Goal: Task Accomplishment & Management: Use online tool/utility

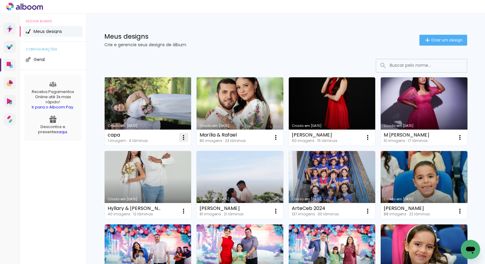
click at [182, 138] on iron-icon at bounding box center [183, 137] width 7 height 7
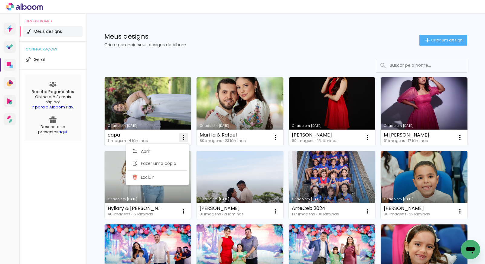
click at [153, 178] on span "Excluir" at bounding box center [147, 177] width 13 height 4
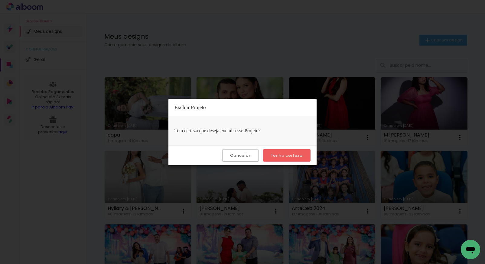
click at [0, 0] on slot "Tenho certeza" at bounding box center [0, 0] width 0 height 0
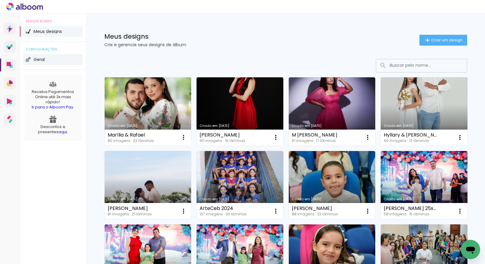
click at [44, 58] on span "Geral" at bounding box center [39, 59] width 11 height 4
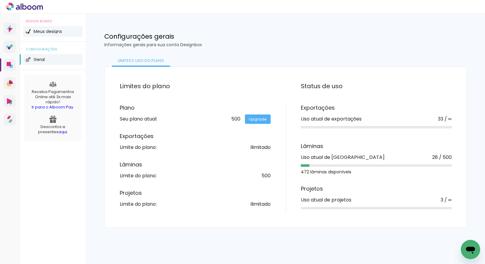
click at [47, 33] on span "Meus designs" at bounding box center [48, 31] width 28 height 4
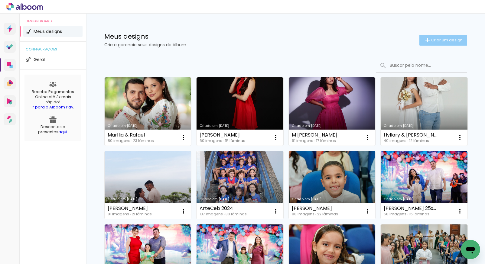
click at [425, 39] on iron-icon at bounding box center [427, 40] width 7 height 7
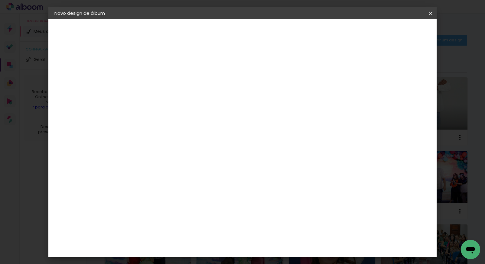
click at [153, 83] on input at bounding box center [153, 81] width 0 height 9
paste input "[PERSON_NAME]"
type input "[PERSON_NAME]"
click at [0, 0] on slot "Avançar" at bounding box center [0, 0] width 0 height 0
click at [0, 0] on slot "Tamanho Livre" at bounding box center [0, 0] width 0 height 0
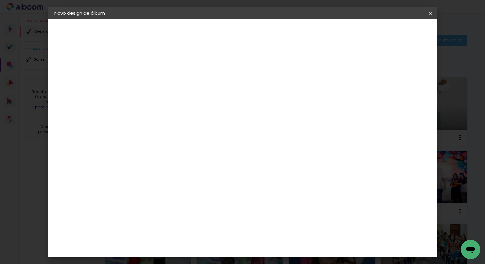
click at [0, 0] on slot "Avançar" at bounding box center [0, 0] width 0 height 0
click at [138, 170] on input "30" at bounding box center [134, 170] width 16 height 9
type input "3"
type input "25"
type paper-input "25"
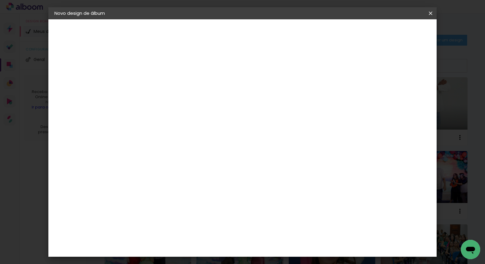
click at [387, 69] on div "Mostrar sangria" at bounding box center [383, 70] width 40 height 8
type paper-checkbox "on"
click at [387, 69] on div "Mostrar sangria" at bounding box center [383, 70] width 40 height 8
click at [386, 69] on paper-checkbox "Mostrar sangria" at bounding box center [380, 70] width 46 height 8
click at [373, 66] on div "mm Mostrar sangria" at bounding box center [267, 47] width 281 height 57
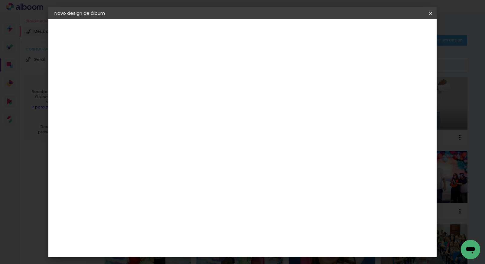
click at [363, 69] on div at bounding box center [359, 69] width 5 height 5
click at [393, 32] on span "Iniciar design" at bounding box center [379, 32] width 28 height 4
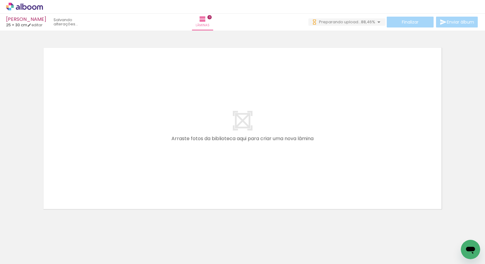
click at [28, 245] on input "Todas as fotos" at bounding box center [16, 246] width 23 height 5
click at [29, 244] on paper-item "Não utilizadas" at bounding box center [19, 244] width 31 height 5
type input "Não utilizadas"
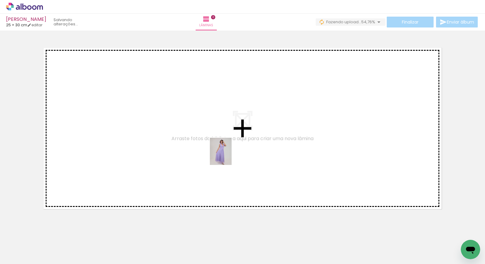
drag, startPoint x: 156, startPoint y: 251, endPoint x: 231, endPoint y: 152, distance: 124.2
click at [231, 152] on quentale-workspace at bounding box center [242, 132] width 485 height 264
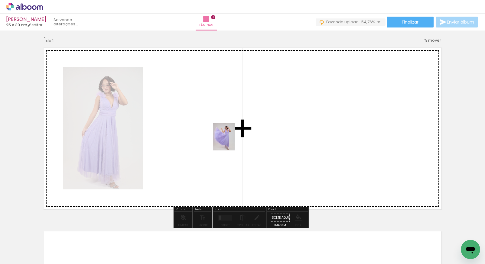
drag, startPoint x: 156, startPoint y: 246, endPoint x: 234, endPoint y: 138, distance: 133.9
click at [234, 138] on quentale-workspace at bounding box center [242, 132] width 485 height 264
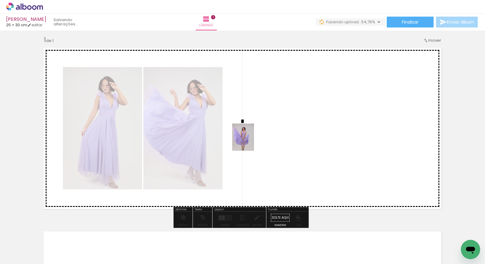
drag, startPoint x: 147, startPoint y: 248, endPoint x: 251, endPoint y: 141, distance: 149.1
click at [251, 141] on quentale-workspace at bounding box center [242, 132] width 485 height 264
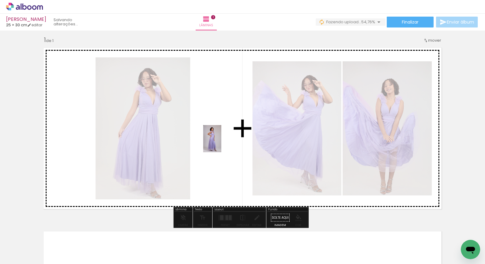
drag, startPoint x: 322, startPoint y: 249, endPoint x: 223, endPoint y: 143, distance: 145.2
click at [223, 143] on quentale-workspace at bounding box center [242, 132] width 485 height 264
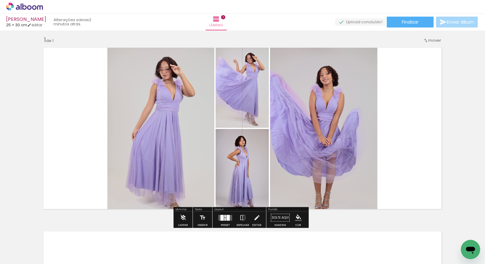
click at [227, 218] on div at bounding box center [228, 218] width 3 height 6
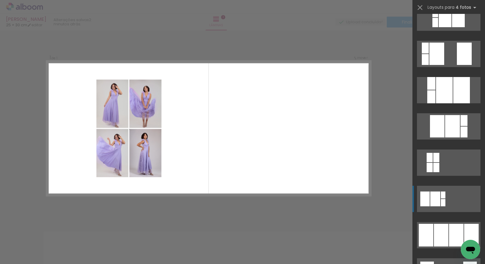
scroll to position [233, 0]
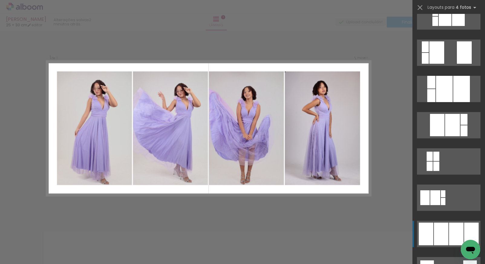
click at [442, 234] on div at bounding box center [441, 234] width 15 height 23
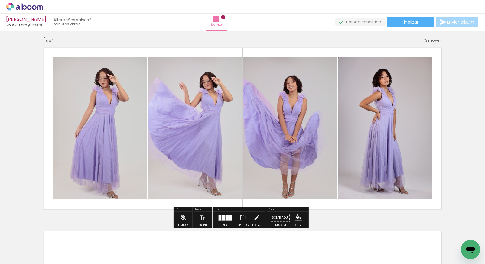
click at [257, 220] on iron-icon at bounding box center [257, 218] width 7 height 12
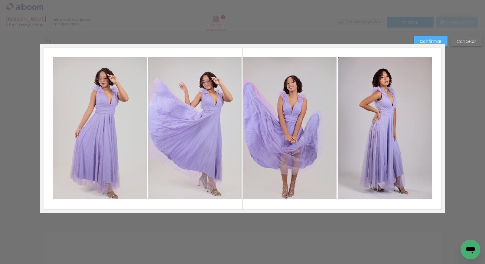
click at [111, 96] on quentale-photo at bounding box center [100, 128] width 94 height 143
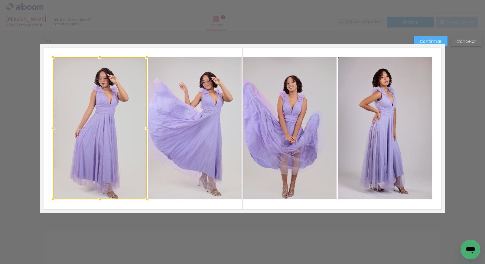
click at [167, 103] on quentale-photo at bounding box center [195, 128] width 94 height 143
click at [278, 113] on quentale-photo at bounding box center [290, 128] width 94 height 143
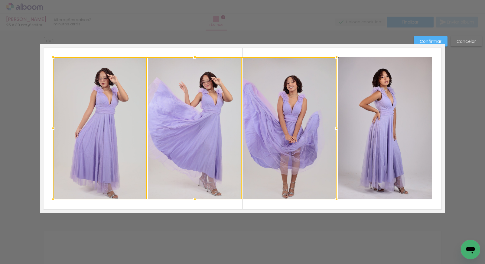
click at [395, 105] on quentale-photo at bounding box center [385, 128] width 94 height 143
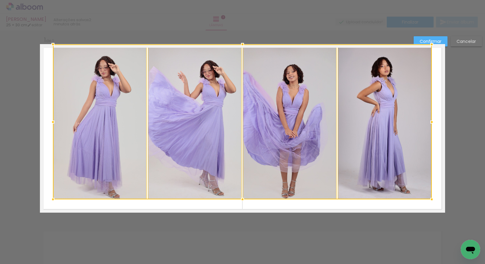
drag, startPoint x: 241, startPoint y: 57, endPoint x: 240, endPoint y: 48, distance: 9.4
click at [240, 48] on div at bounding box center [243, 44] width 12 height 12
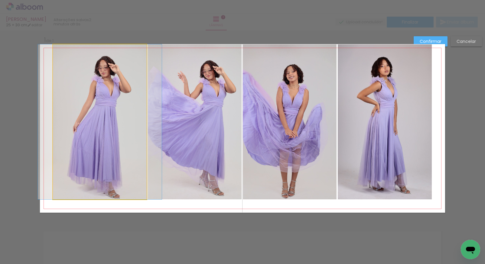
click at [129, 146] on quentale-photo at bounding box center [100, 121] width 94 height 155
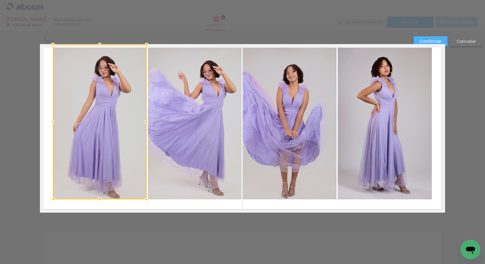
click at [205, 136] on quentale-photo at bounding box center [195, 121] width 94 height 155
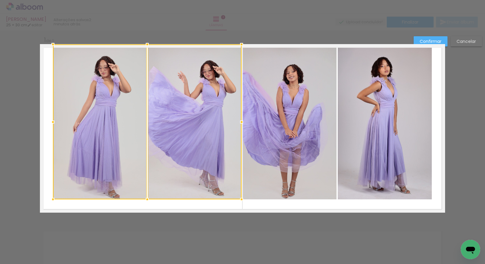
drag, startPoint x: 268, startPoint y: 135, endPoint x: 276, endPoint y: 137, distance: 8.2
click at [268, 135] on quentale-photo at bounding box center [290, 121] width 94 height 155
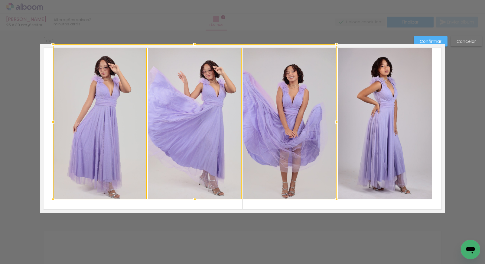
click at [385, 127] on quentale-photo at bounding box center [385, 121] width 94 height 155
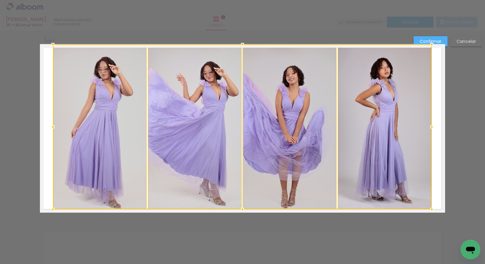
drag, startPoint x: 241, startPoint y: 198, endPoint x: 241, endPoint y: 205, distance: 6.4
click at [241, 205] on div at bounding box center [243, 210] width 12 height 12
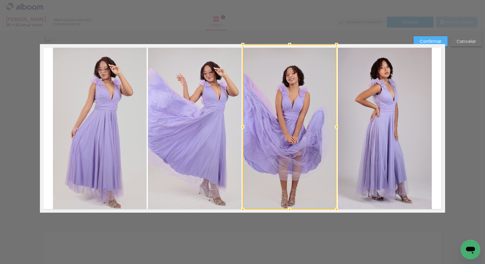
click at [376, 97] on quentale-photo at bounding box center [385, 126] width 94 height 165
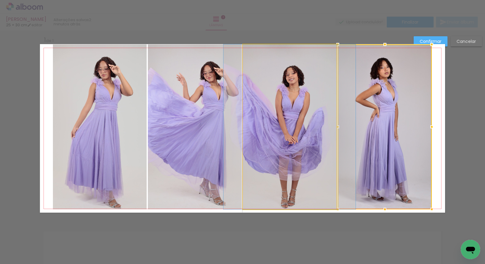
click at [279, 130] on quentale-photo at bounding box center [290, 126] width 94 height 165
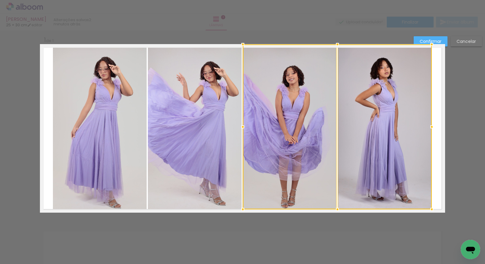
click at [190, 133] on quentale-photo at bounding box center [195, 126] width 94 height 165
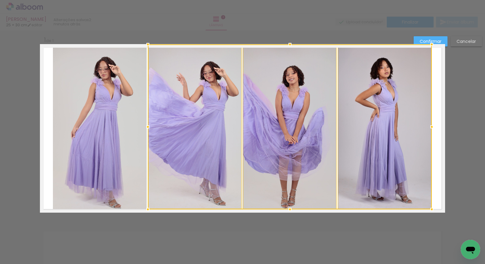
click at [110, 126] on quentale-photo at bounding box center [100, 126] width 94 height 165
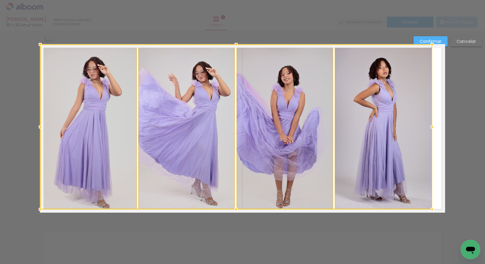
drag, startPoint x: 51, startPoint y: 126, endPoint x: 40, endPoint y: 128, distance: 11.1
click at [40, 128] on div at bounding box center [40, 127] width 12 height 12
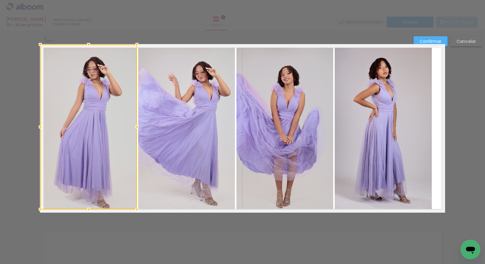
click at [203, 124] on quentale-photo at bounding box center [186, 126] width 97 height 165
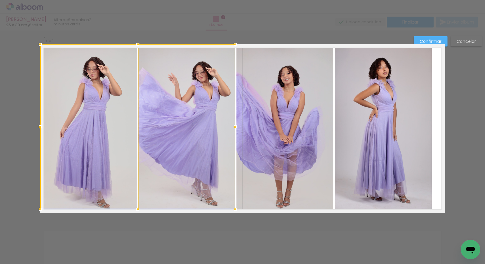
click at [267, 113] on quentale-photo at bounding box center [285, 126] width 97 height 165
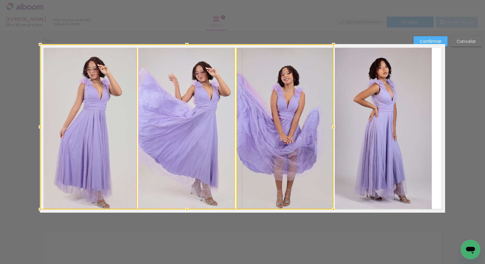
click at [371, 107] on quentale-photo at bounding box center [383, 126] width 97 height 165
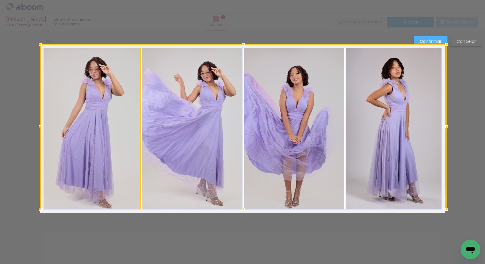
drag, startPoint x: 431, startPoint y: 127, endPoint x: 451, endPoint y: 124, distance: 20.2
click at [451, 124] on div "Inserir lâmina 1 de 1 Confirmar Cancelar" at bounding box center [242, 218] width 485 height 382
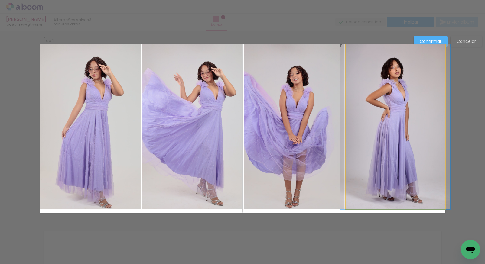
click at [385, 111] on quentale-photo at bounding box center [396, 126] width 100 height 165
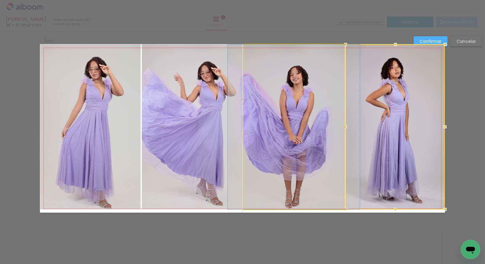
drag, startPoint x: 325, startPoint y: 110, endPoint x: 335, endPoint y: 111, distance: 10.4
click at [325, 110] on quentale-photo at bounding box center [294, 126] width 100 height 165
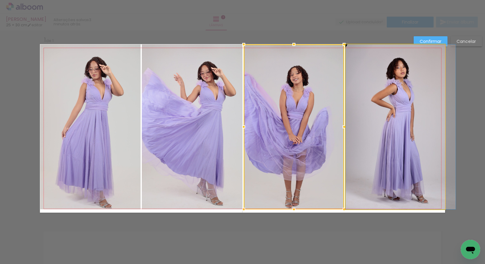
drag, startPoint x: 372, startPoint y: 111, endPoint x: 382, endPoint y: 112, distance: 9.7
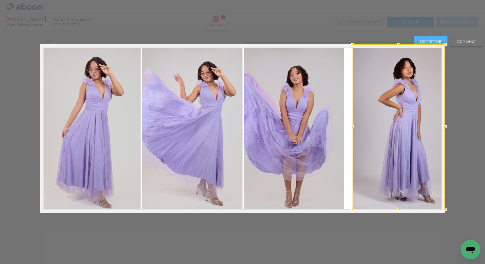
click at [347, 127] on div at bounding box center [353, 127] width 12 height 12
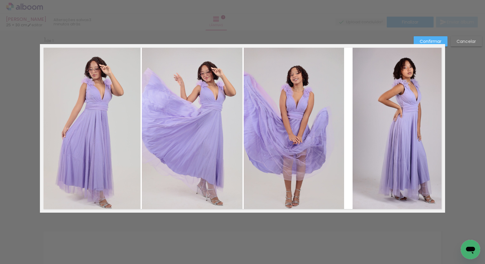
click at [326, 124] on quentale-photo at bounding box center [294, 126] width 100 height 165
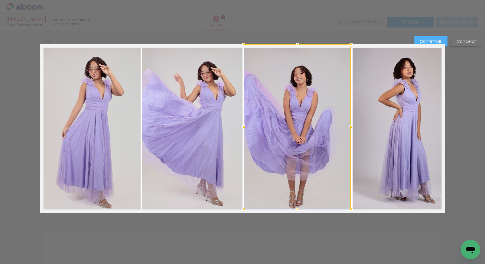
drag, startPoint x: 343, startPoint y: 126, endPoint x: 348, endPoint y: 126, distance: 5.5
click at [348, 126] on div at bounding box center [351, 127] width 12 height 12
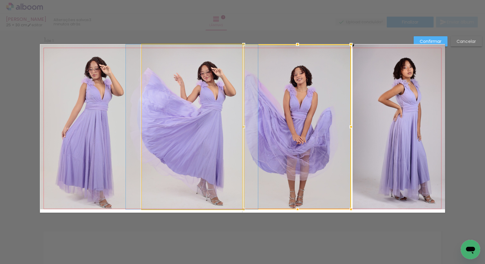
click at [217, 111] on quentale-photo at bounding box center [192, 126] width 100 height 165
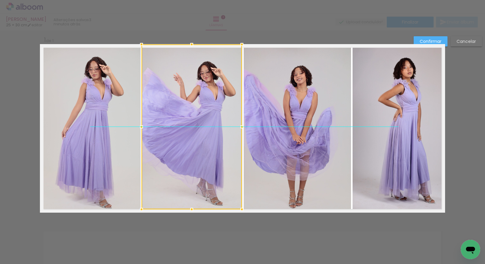
click at [205, 113] on div at bounding box center [192, 126] width 100 height 165
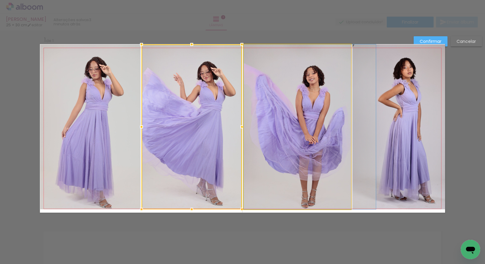
drag, startPoint x: 270, startPoint y: 110, endPoint x: 283, endPoint y: 111, distance: 13.0
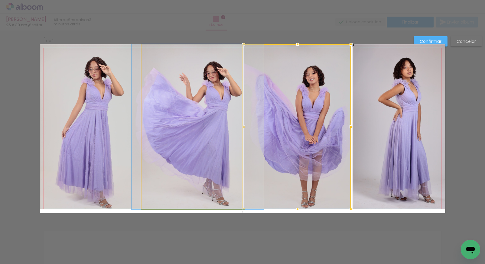
drag, startPoint x: 179, startPoint y: 103, endPoint x: 185, endPoint y: 104, distance: 6.1
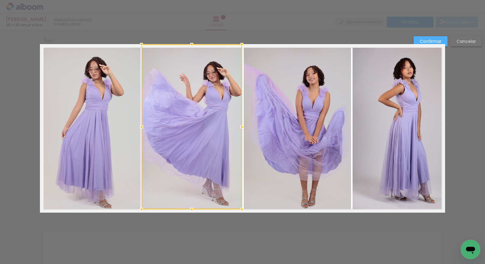
click at [371, 119] on quentale-photo at bounding box center [399, 126] width 93 height 165
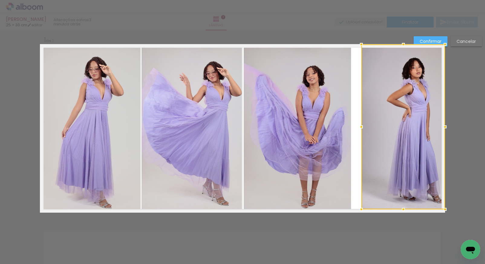
drag, startPoint x: 354, startPoint y: 128, endPoint x: 361, endPoint y: 130, distance: 7.4
click at [361, 130] on div at bounding box center [362, 127] width 12 height 12
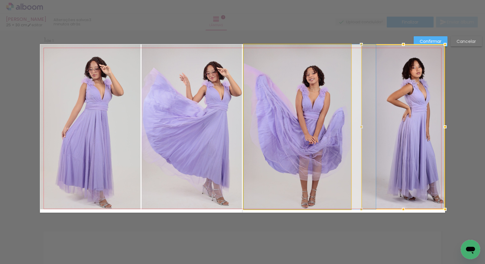
drag, startPoint x: 295, startPoint y: 132, endPoint x: 301, endPoint y: 131, distance: 6.4
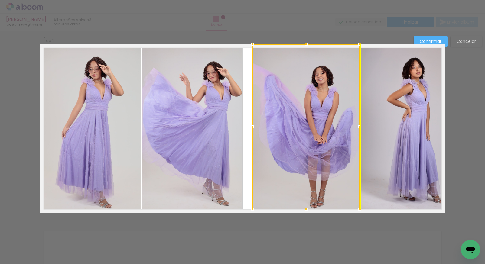
drag, startPoint x: 300, startPoint y: 130, endPoint x: 308, endPoint y: 130, distance: 7.9
click at [308, 130] on div at bounding box center [306, 126] width 107 height 165
click at [230, 123] on quentale-photo at bounding box center [192, 126] width 100 height 165
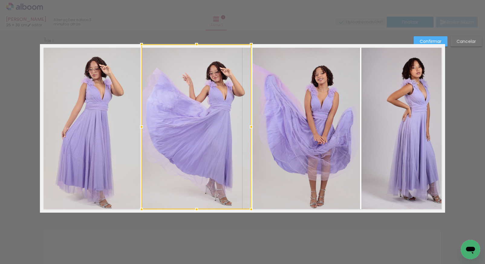
drag, startPoint x: 242, startPoint y: 127, endPoint x: 251, endPoint y: 127, distance: 9.1
click at [251, 127] on div at bounding box center [251, 127] width 12 height 12
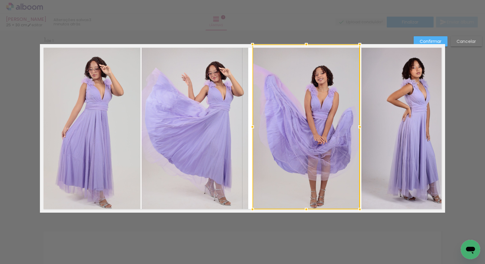
click at [222, 122] on quentale-photo at bounding box center [195, 126] width 107 height 165
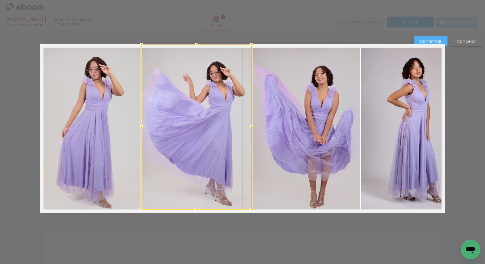
click at [248, 126] on div at bounding box center [252, 127] width 12 height 12
click at [261, 106] on quentale-photo at bounding box center [306, 126] width 107 height 165
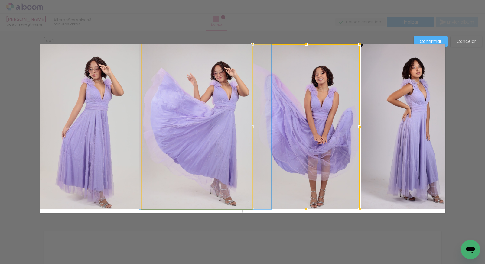
drag, startPoint x: 197, startPoint y: 113, endPoint x: 201, endPoint y: 113, distance: 3.9
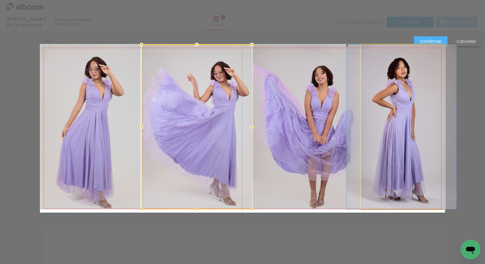
drag, startPoint x: 393, startPoint y: 114, endPoint x: 378, endPoint y: 113, distance: 14.8
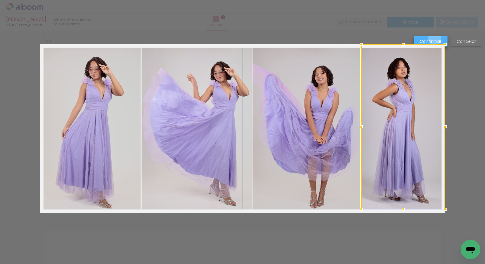
click at [0, 0] on slot "Confirmar" at bounding box center [0, 0] width 0 height 0
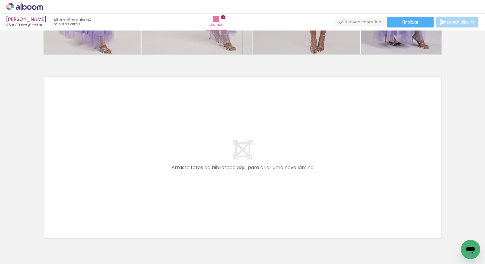
scroll to position [177, 0]
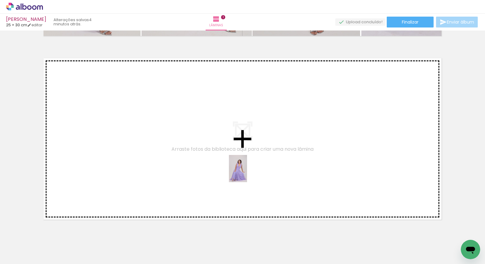
drag, startPoint x: 373, startPoint y: 236, endPoint x: 247, endPoint y: 173, distance: 141.3
click at [247, 173] on quentale-workspace at bounding box center [242, 132] width 485 height 264
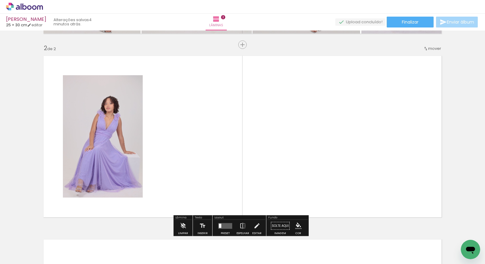
scroll to position [188, 0]
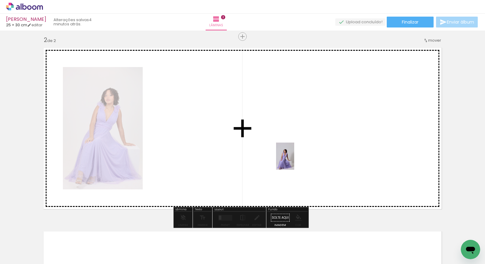
drag, startPoint x: 385, startPoint y: 237, endPoint x: 293, endPoint y: 159, distance: 120.0
click at [293, 160] on quentale-workspace at bounding box center [242, 132] width 485 height 264
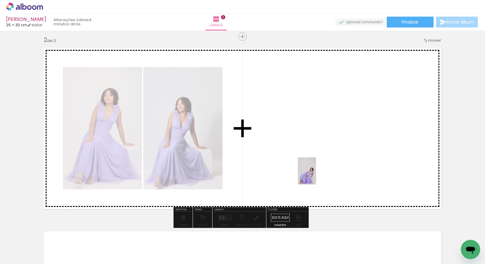
drag, startPoint x: 381, startPoint y: 235, endPoint x: 311, endPoint y: 165, distance: 99.5
click at [311, 165] on quentale-workspace at bounding box center [242, 132] width 485 height 264
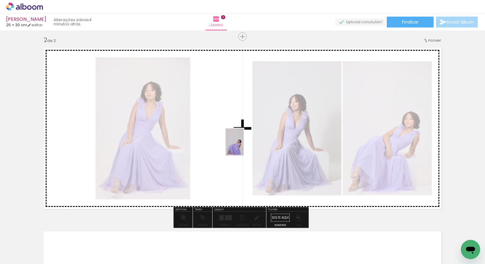
drag, startPoint x: 389, startPoint y: 249, endPoint x: 243, endPoint y: 143, distance: 180.8
click at [243, 143] on quentale-workspace at bounding box center [242, 132] width 485 height 264
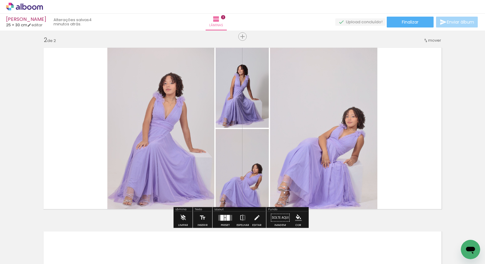
click at [225, 216] on div at bounding box center [226, 216] width 2 height 2
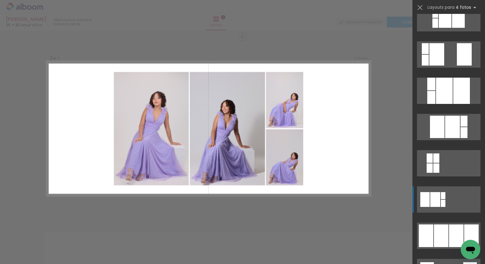
scroll to position [271, 0]
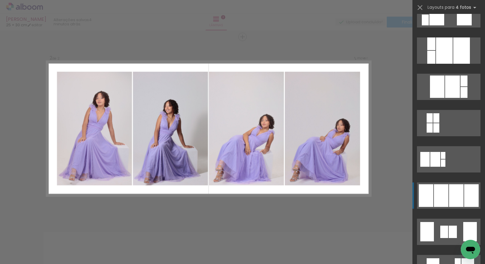
click at [453, 193] on div at bounding box center [456, 196] width 15 height 23
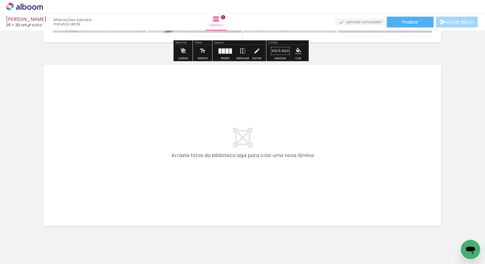
scroll to position [364, 0]
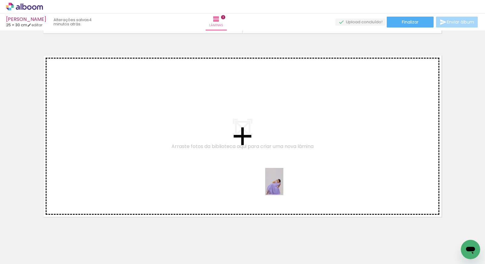
drag, startPoint x: 388, startPoint y: 248, endPoint x: 246, endPoint y: 170, distance: 161.4
click at [246, 170] on quentale-workspace at bounding box center [242, 132] width 485 height 264
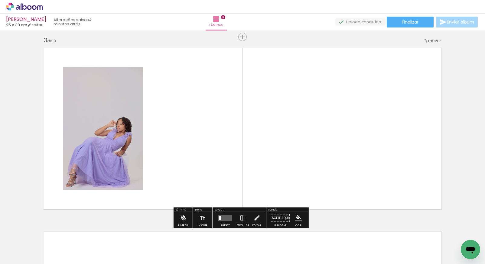
scroll to position [372, 0]
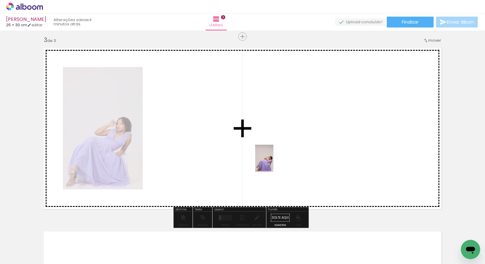
drag, startPoint x: 387, startPoint y: 244, endPoint x: 273, endPoint y: 163, distance: 140.1
click at [273, 163] on quentale-workspace at bounding box center [242, 132] width 485 height 264
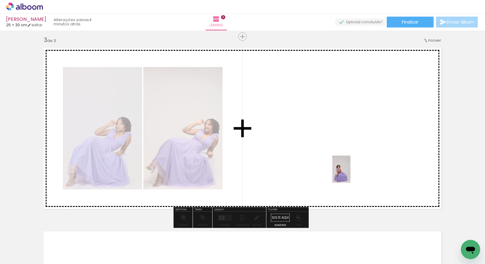
drag, startPoint x: 417, startPoint y: 250, endPoint x: 299, endPoint y: 139, distance: 161.6
click at [299, 139] on quentale-workspace at bounding box center [242, 132] width 485 height 264
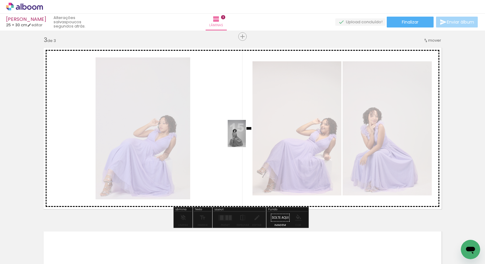
drag, startPoint x: 379, startPoint y: 237, endPoint x: 241, endPoint y: 141, distance: 167.8
click at [241, 141] on quentale-workspace at bounding box center [242, 132] width 485 height 264
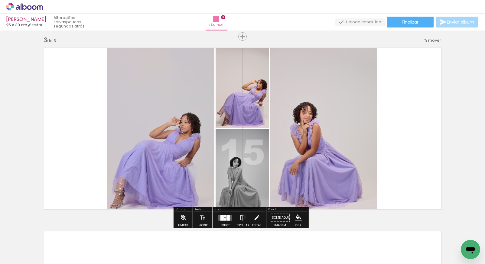
click at [227, 217] on div at bounding box center [228, 218] width 3 height 6
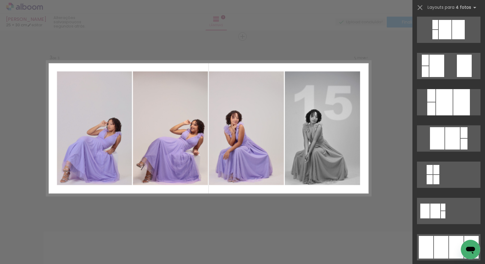
scroll to position [312, 0]
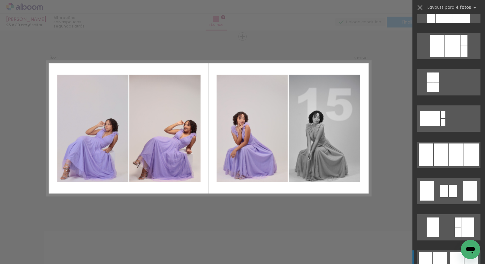
click at [448, 259] on quentale-layouter at bounding box center [449, 264] width 64 height 26
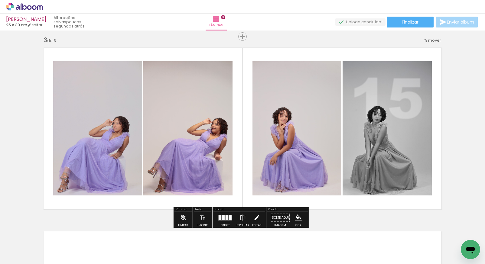
click at [257, 219] on iron-icon at bounding box center [257, 218] width 7 height 12
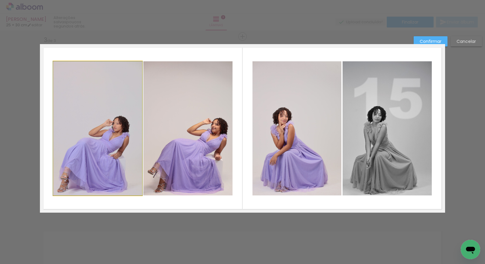
click at [80, 126] on quentale-photo at bounding box center [97, 128] width 89 height 134
click at [183, 119] on quentale-photo at bounding box center [187, 128] width 89 height 134
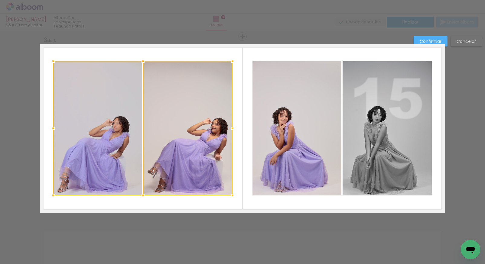
click at [293, 122] on quentale-photo at bounding box center [297, 128] width 89 height 134
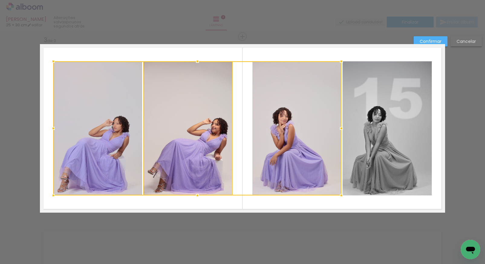
click at [362, 121] on quentale-photo at bounding box center [387, 128] width 89 height 134
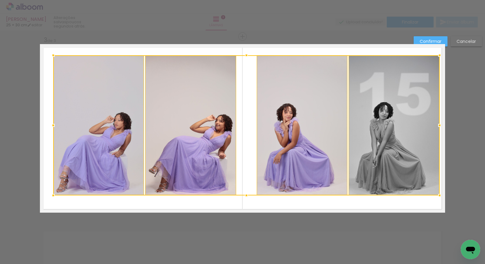
drag, startPoint x: 430, startPoint y: 59, endPoint x: 436, endPoint y: 54, distance: 8.4
click at [436, 54] on div at bounding box center [440, 55] width 12 height 12
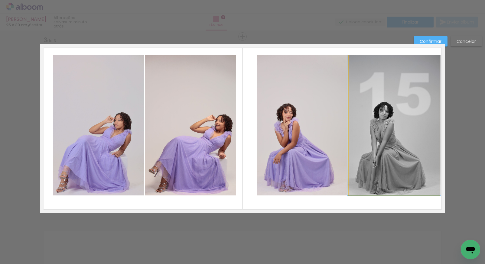
click at [382, 129] on quentale-photo at bounding box center [394, 125] width 91 height 140
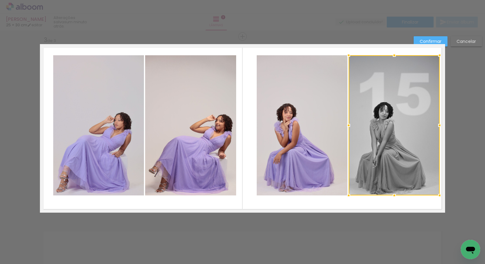
click at [323, 145] on quentale-photo at bounding box center [302, 125] width 91 height 140
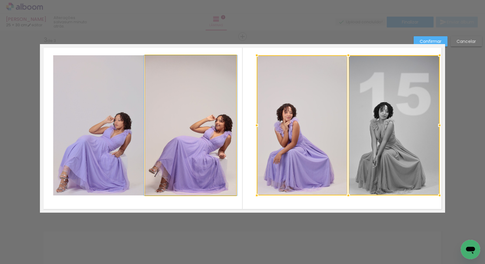
click at [201, 162] on quentale-photo at bounding box center [190, 125] width 91 height 140
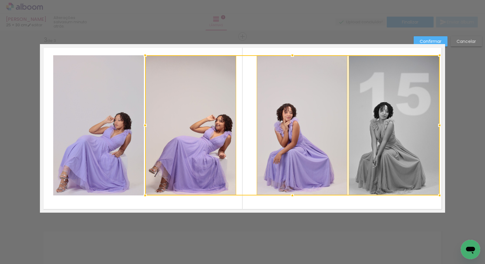
click at [106, 163] on quentale-photo at bounding box center [98, 125] width 91 height 140
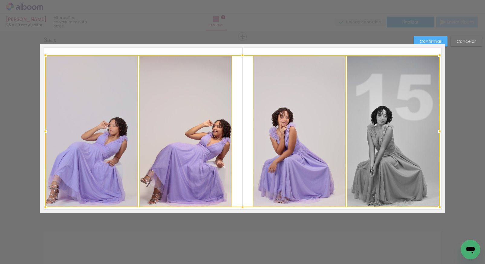
drag, startPoint x: 50, startPoint y: 195, endPoint x: 43, endPoint y: 204, distance: 11.9
click at [42, 205] on div at bounding box center [45, 208] width 12 height 12
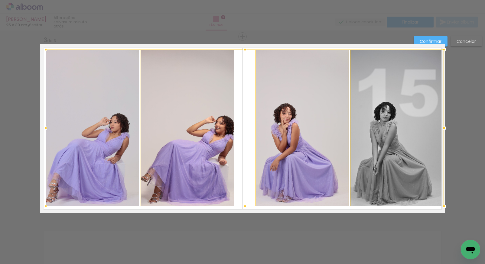
drag, startPoint x: 439, startPoint y: 54, endPoint x: 440, endPoint y: 48, distance: 5.8
click at [440, 48] on div at bounding box center [444, 50] width 12 height 12
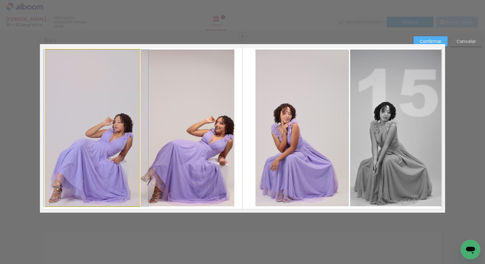
drag, startPoint x: 106, startPoint y: 130, endPoint x: 109, endPoint y: 130, distance: 3.6
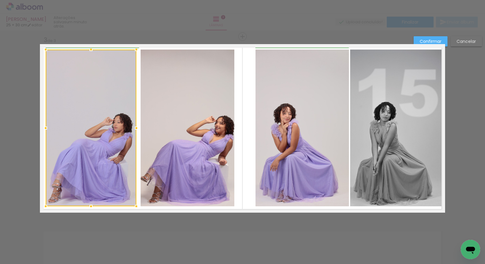
drag, startPoint x: 136, startPoint y: 128, endPoint x: 132, endPoint y: 128, distance: 3.3
click at [132, 128] on div at bounding box center [136, 128] width 12 height 12
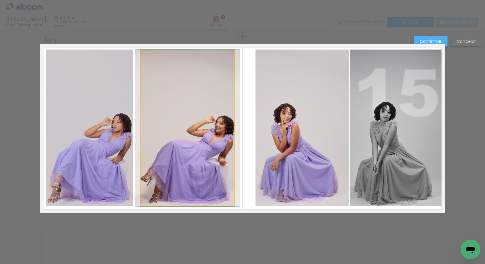
click at [149, 131] on quentale-photo at bounding box center [188, 128] width 94 height 157
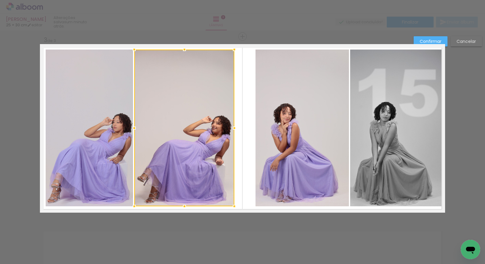
drag, startPoint x: 138, startPoint y: 128, endPoint x: 132, endPoint y: 129, distance: 6.4
click at [132, 129] on div at bounding box center [134, 128] width 12 height 12
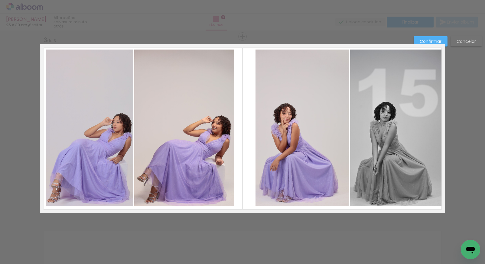
click at [0, 0] on slot "Confirmar" at bounding box center [0, 0] width 0 height 0
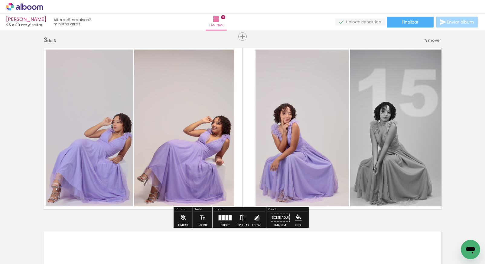
click at [255, 218] on iron-icon at bounding box center [257, 218] width 7 height 12
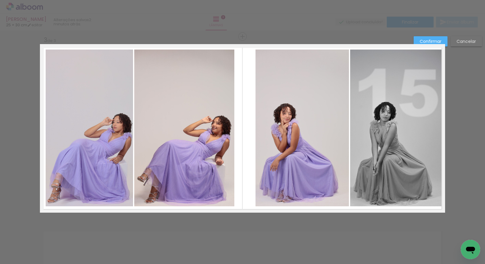
click at [304, 155] on quentale-photo at bounding box center [302, 128] width 93 height 157
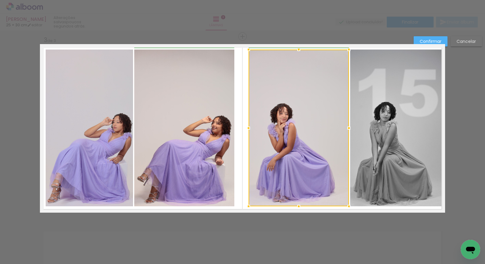
drag, startPoint x: 252, startPoint y: 129, endPoint x: 248, endPoint y: 130, distance: 4.6
click at [248, 130] on div at bounding box center [249, 128] width 12 height 12
click at [0, 0] on slot "Confirmar" at bounding box center [0, 0] width 0 height 0
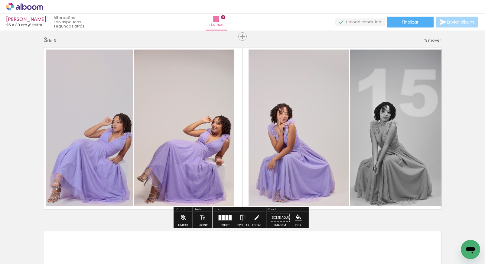
click at [254, 220] on iron-icon at bounding box center [257, 218] width 7 height 12
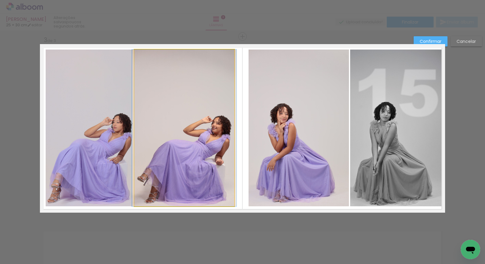
click at [224, 160] on quentale-photo at bounding box center [184, 128] width 100 height 157
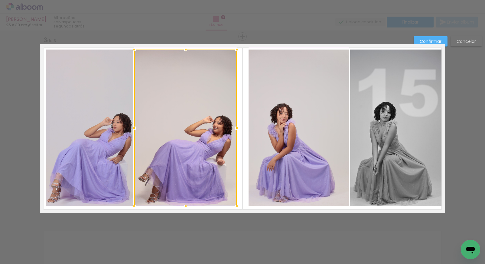
click at [232, 128] on div at bounding box center [237, 128] width 12 height 12
click at [0, 0] on slot "Confirmar" at bounding box center [0, 0] width 0 height 0
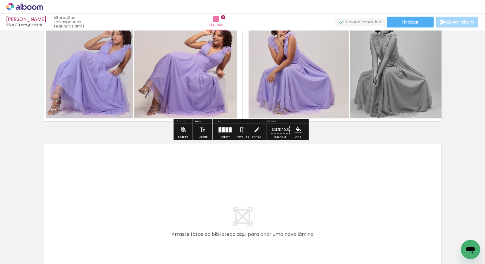
scroll to position [503, 0]
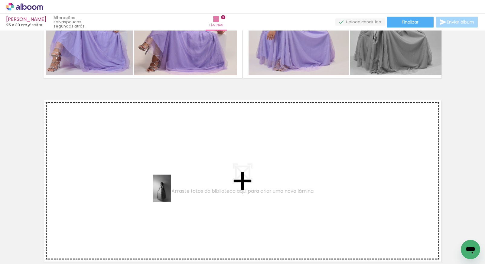
drag, startPoint x: 185, startPoint y: 227, endPoint x: 171, endPoint y: 192, distance: 37.2
click at [171, 192] on quentale-workspace at bounding box center [242, 132] width 485 height 264
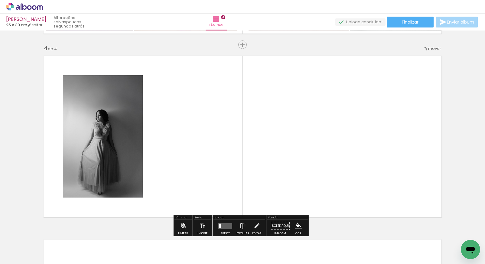
scroll to position [556, 0]
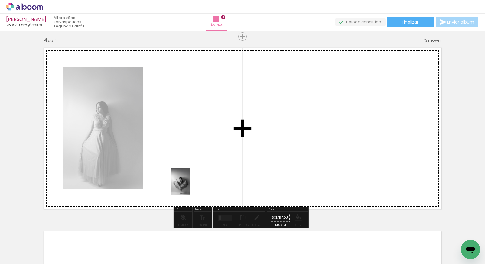
drag, startPoint x: 189, startPoint y: 253, endPoint x: 191, endPoint y: 155, distance: 98.1
click at [191, 155] on quentale-workspace at bounding box center [242, 132] width 485 height 264
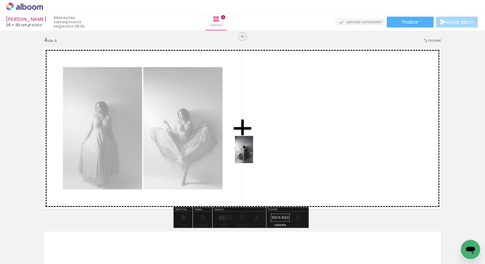
drag, startPoint x: 190, startPoint y: 251, endPoint x: 255, endPoint y: 151, distance: 119.7
click at [255, 151] on quentale-workspace at bounding box center [242, 132] width 485 height 264
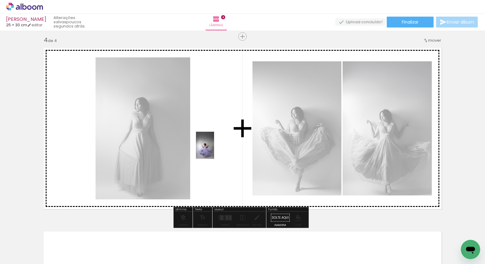
drag, startPoint x: 185, startPoint y: 242, endPoint x: 214, endPoint y: 150, distance: 96.8
click at [214, 150] on quentale-workspace at bounding box center [242, 132] width 485 height 264
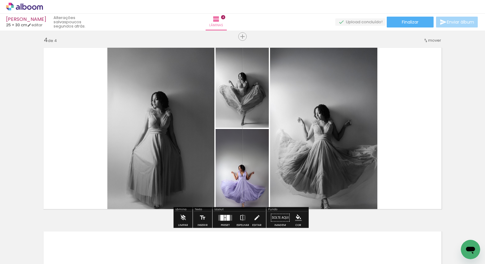
click at [225, 218] on div at bounding box center [226, 216] width 2 height 2
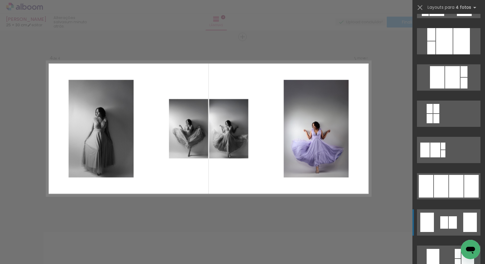
scroll to position [314, 0]
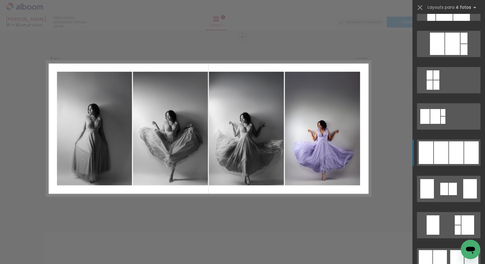
click at [449, 156] on div at bounding box center [456, 153] width 15 height 23
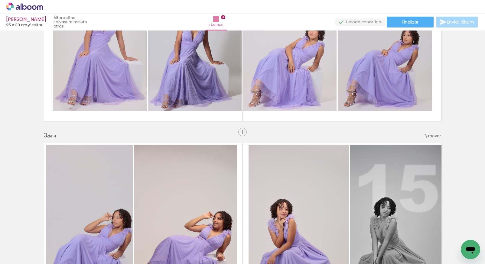
scroll to position [205, 0]
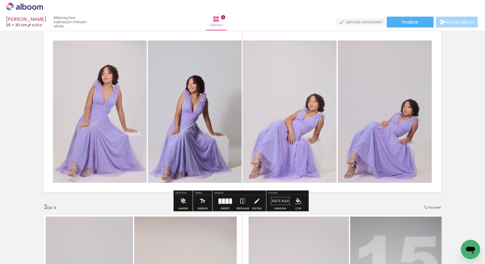
click at [234, 144] on quentale-photo at bounding box center [195, 112] width 94 height 143
click at [295, 202] on iron-icon "color picker" at bounding box center [298, 201] width 7 height 7
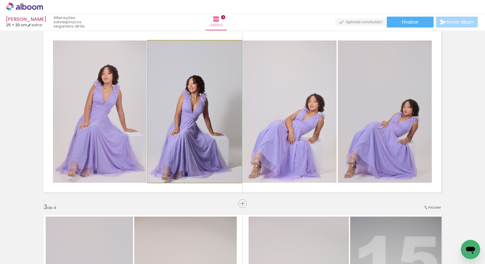
click at [186, 134] on quentale-photo at bounding box center [195, 112] width 94 height 143
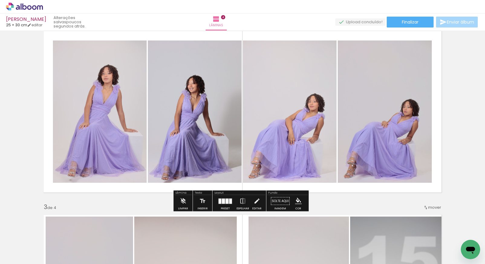
click at [297, 203] on iron-icon "color picker" at bounding box center [298, 201] width 7 height 7
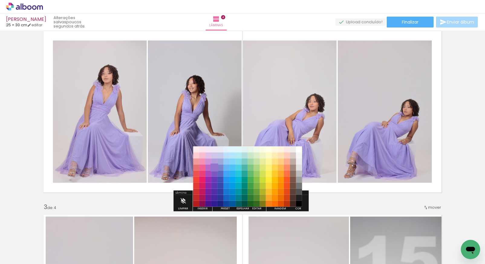
click at [215, 168] on paper-item "#9575cd" at bounding box center [214, 168] width 6 height 6
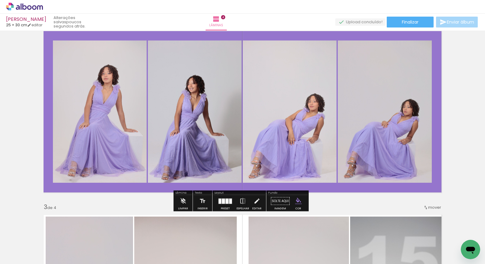
click at [296, 201] on iron-icon "color picker" at bounding box center [298, 201] width 7 height 7
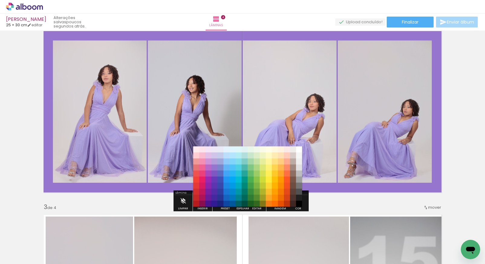
click at [227, 150] on paper-item "#e3f2fd" at bounding box center [227, 150] width 6 height 6
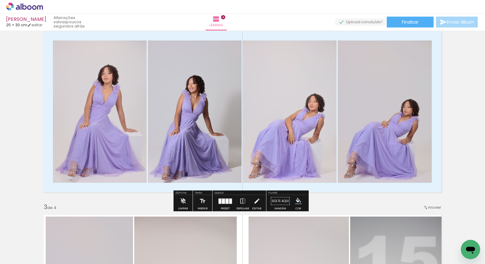
click at [295, 200] on iron-icon "color picker" at bounding box center [298, 201] width 7 height 7
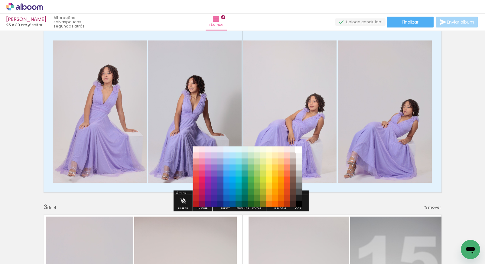
click at [300, 149] on paper-item "#ffffff" at bounding box center [299, 150] width 6 height 6
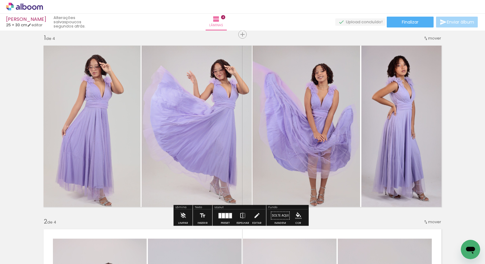
scroll to position [14, 0]
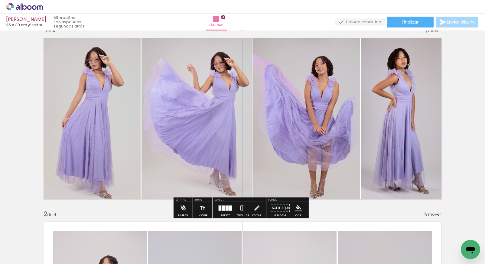
click at [297, 208] on iron-icon "color picker" at bounding box center [298, 208] width 7 height 7
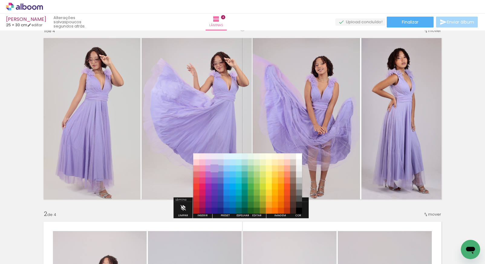
click at [216, 169] on paper-item "#b39ddb" at bounding box center [214, 169] width 6 height 6
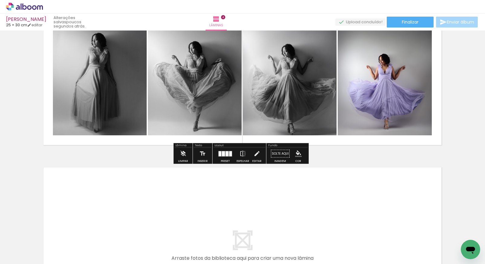
scroll to position [669, 0]
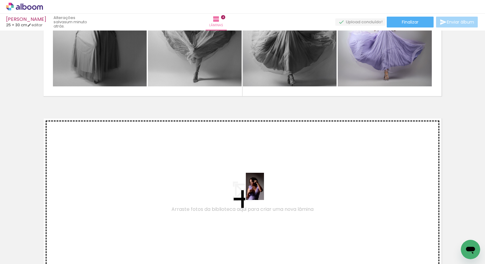
drag, startPoint x: 219, startPoint y: 251, endPoint x: 264, endPoint y: 191, distance: 74.7
click at [264, 191] on quentale-workspace at bounding box center [242, 132] width 485 height 264
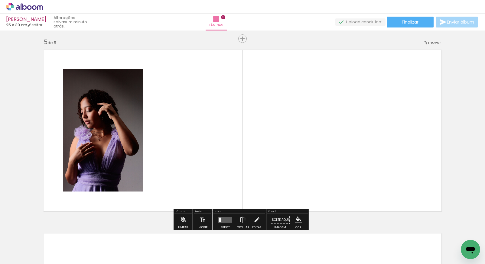
scroll to position [740, 0]
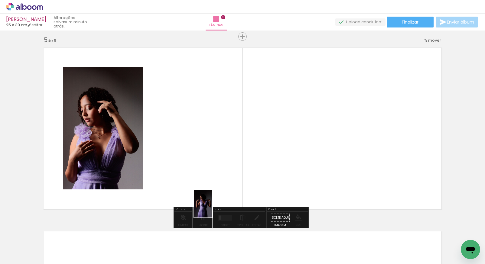
drag, startPoint x: 195, startPoint y: 244, endPoint x: 228, endPoint y: 176, distance: 75.2
click at [228, 176] on quentale-workspace at bounding box center [242, 132] width 485 height 264
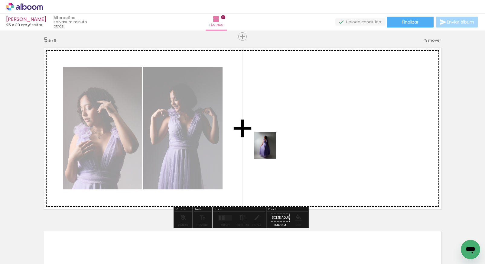
drag, startPoint x: 166, startPoint y: 242, endPoint x: 277, endPoint y: 140, distance: 150.5
click at [278, 140] on quentale-workspace at bounding box center [242, 132] width 485 height 264
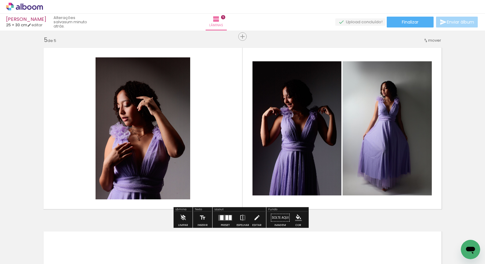
click at [255, 218] on iron-icon at bounding box center [257, 218] width 7 height 12
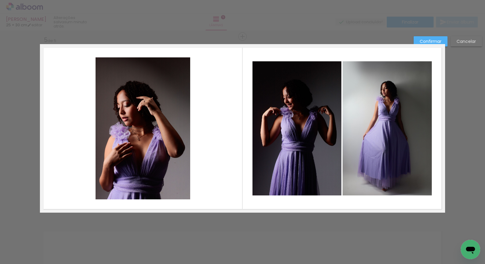
click at [139, 144] on quentale-photo at bounding box center [143, 128] width 95 height 142
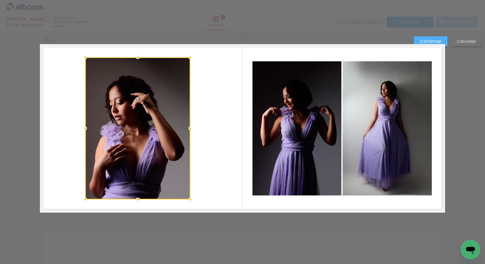
drag, startPoint x: 93, startPoint y: 128, endPoint x: 82, endPoint y: 128, distance: 10.9
click at [82, 128] on div at bounding box center [85, 129] width 12 height 12
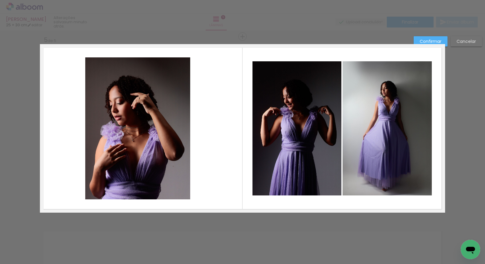
click at [185, 133] on quentale-photo at bounding box center [137, 128] width 105 height 142
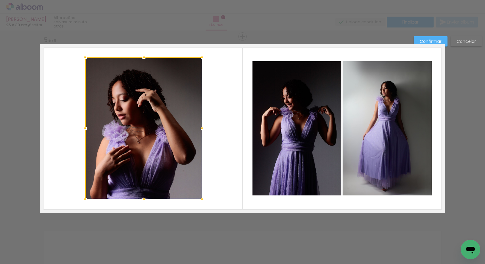
drag, startPoint x: 189, startPoint y: 129, endPoint x: 202, endPoint y: 128, distance: 12.7
click at [202, 128] on div at bounding box center [202, 129] width 12 height 12
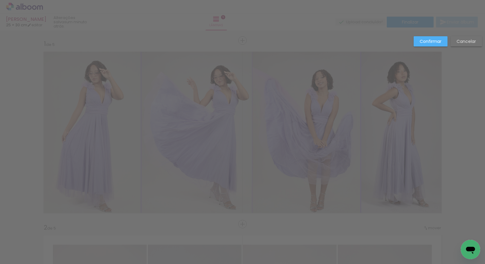
scroll to position [0, 214]
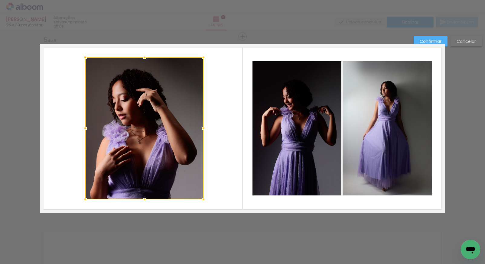
click at [147, 139] on div at bounding box center [144, 128] width 118 height 142
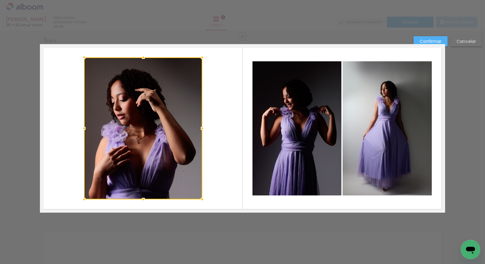
click at [271, 134] on quentale-photo at bounding box center [297, 128] width 89 height 134
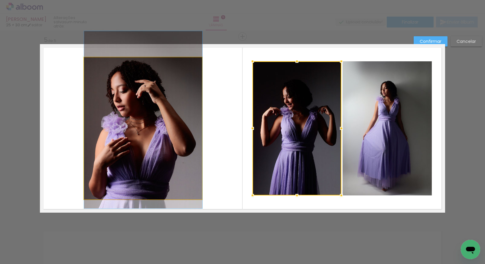
drag, startPoint x: 131, startPoint y: 136, endPoint x: 136, endPoint y: 128, distance: 9.0
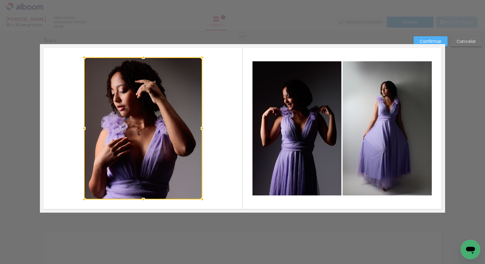
click at [0, 0] on slot "Confirmar" at bounding box center [0, 0] width 0 height 0
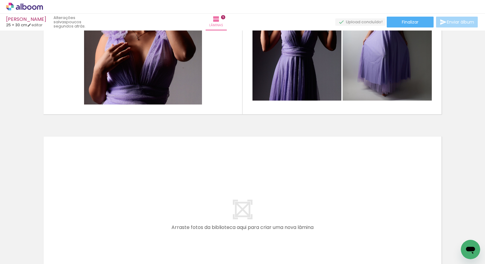
scroll to position [868, 0]
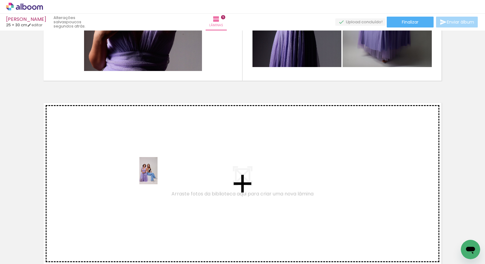
drag, startPoint x: 169, startPoint y: 245, endPoint x: 158, endPoint y: 175, distance: 71.3
click at [158, 175] on quentale-workspace at bounding box center [242, 132] width 485 height 264
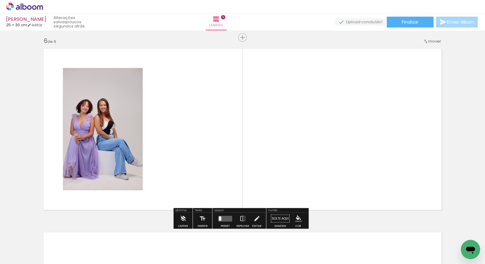
scroll to position [924, 0]
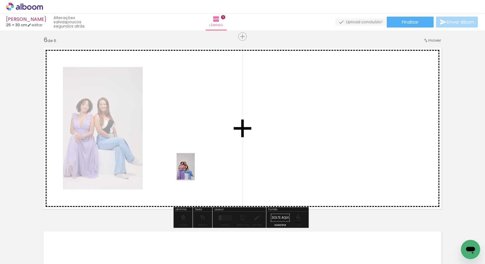
drag, startPoint x: 171, startPoint y: 242, endPoint x: 198, endPoint y: 161, distance: 86.0
click at [198, 161] on quentale-workspace at bounding box center [242, 132] width 485 height 264
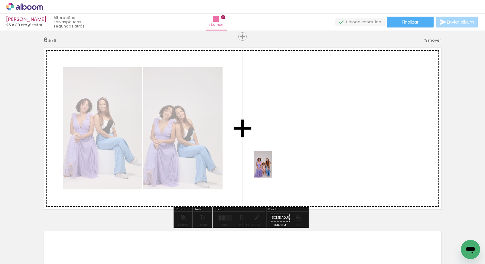
drag, startPoint x: 172, startPoint y: 245, endPoint x: 273, endPoint y: 169, distance: 126.4
click at [274, 167] on quentale-workspace at bounding box center [242, 132] width 485 height 264
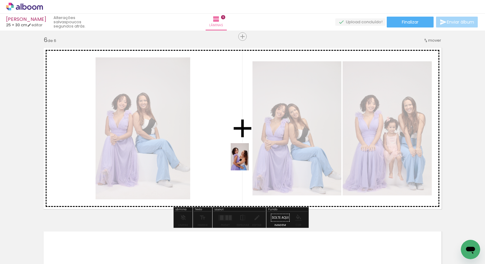
drag, startPoint x: 176, startPoint y: 249, endPoint x: 252, endPoint y: 156, distance: 120.0
click at [252, 156] on quentale-workspace at bounding box center [242, 132] width 485 height 264
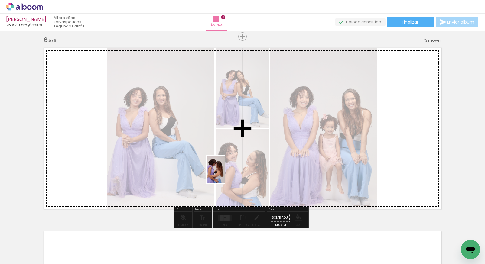
drag, startPoint x: 174, startPoint y: 244, endPoint x: 242, endPoint y: 130, distance: 133.1
click at [242, 130] on quentale-workspace at bounding box center [242, 132] width 485 height 264
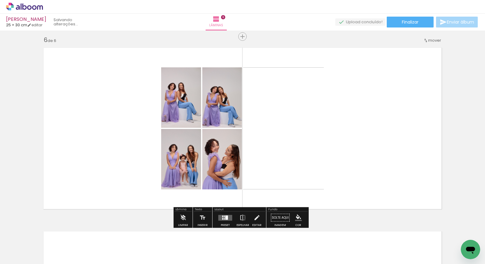
scroll to position [0, 170]
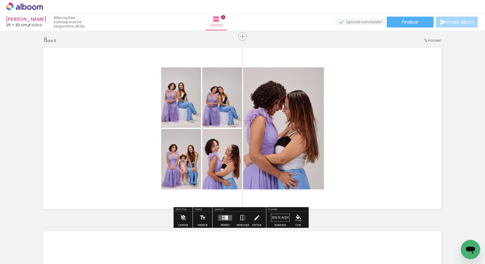
click at [225, 219] on div at bounding box center [226, 218] width 3 height 4
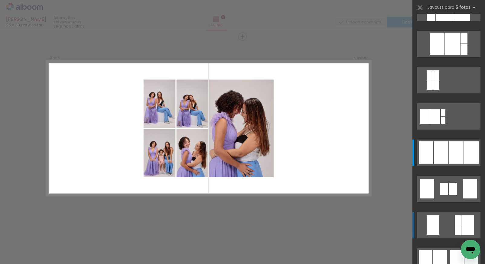
scroll to position [0, 0]
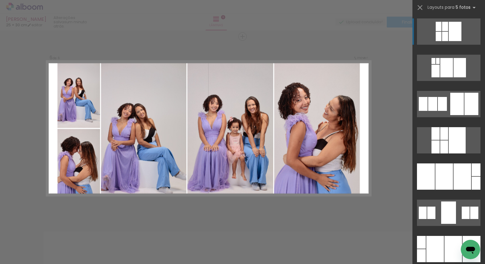
click at [433, 242] on div at bounding box center [436, 249] width 18 height 26
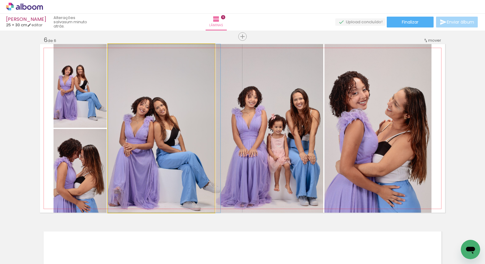
drag, startPoint x: 155, startPoint y: 137, endPoint x: 159, endPoint y: 136, distance: 3.8
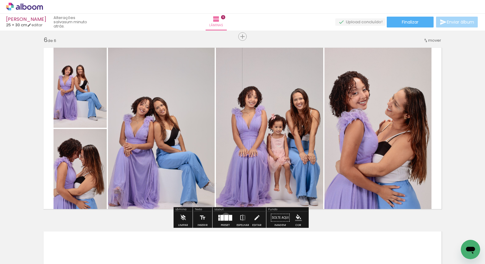
click at [225, 217] on div at bounding box center [227, 218] width 4 height 6
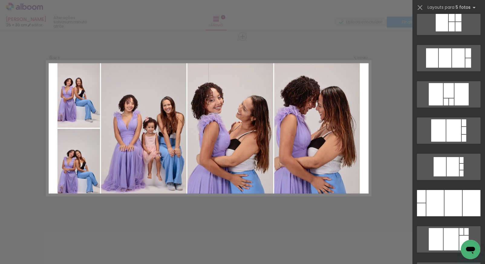
scroll to position [786, 0]
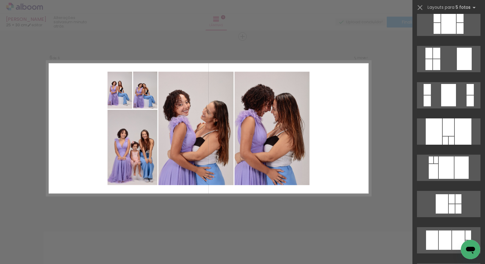
scroll to position [520, 0]
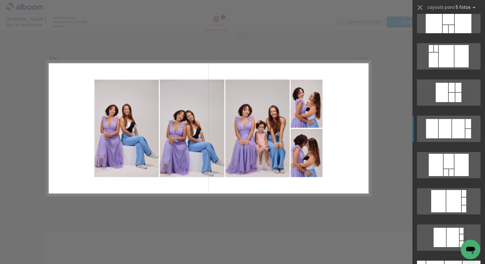
click at [450, 127] on quentale-layouter at bounding box center [449, 129] width 64 height 26
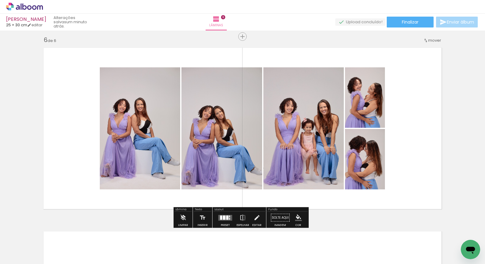
click at [160, 141] on div at bounding box center [139, 128] width 81 height 122
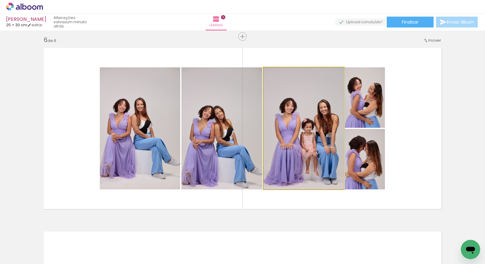
drag, startPoint x: 307, startPoint y: 135, endPoint x: 317, endPoint y: 134, distance: 9.4
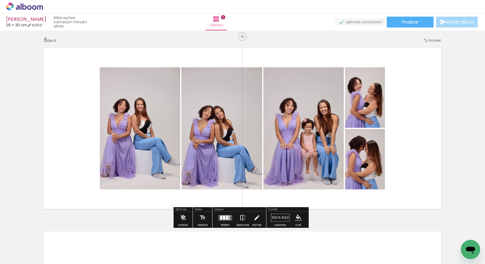
click at [242, 218] on iron-icon at bounding box center [243, 218] width 7 height 12
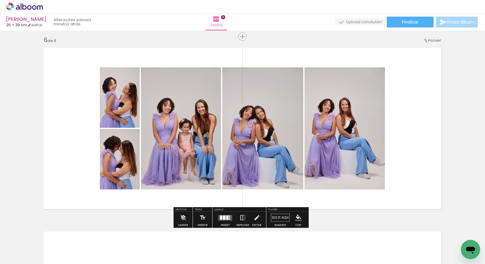
click at [242, 220] on iron-icon at bounding box center [243, 218] width 7 height 12
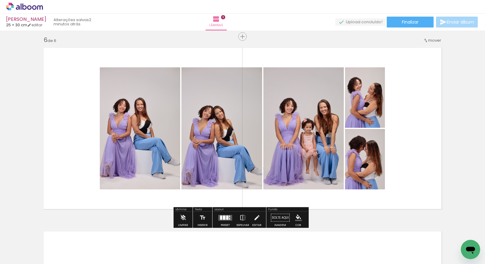
click at [254, 219] on iron-icon at bounding box center [257, 218] width 7 height 12
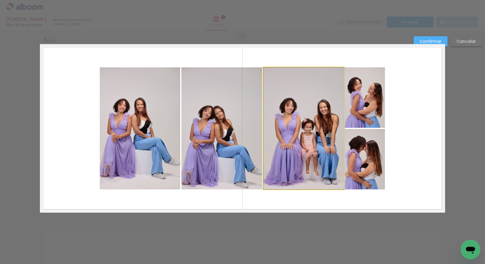
drag, startPoint x: 300, startPoint y: 145, endPoint x: 306, endPoint y: 145, distance: 6.1
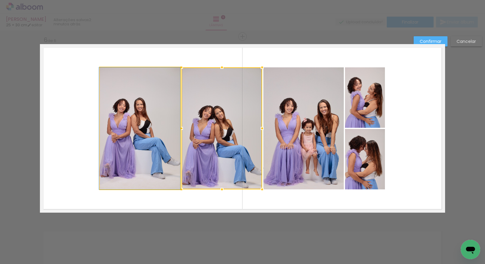
drag, startPoint x: 164, startPoint y: 158, endPoint x: 156, endPoint y: 158, distance: 8.2
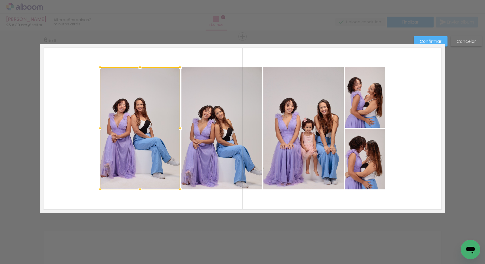
click at [222, 147] on album-spread "6 de 6" at bounding box center [242, 128] width 405 height 169
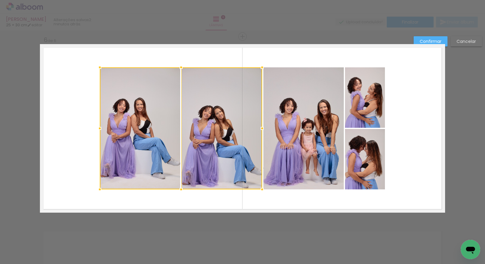
click at [295, 142] on quentale-photo at bounding box center [304, 128] width 80 height 122
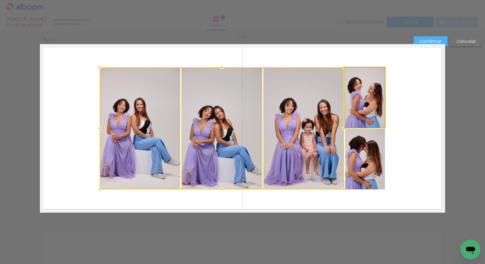
drag, startPoint x: 357, startPoint y: 111, endPoint x: 356, endPoint y: 133, distance: 21.5
click at [357, 111] on quentale-photo at bounding box center [365, 97] width 40 height 61
click at [356, 152] on div at bounding box center [242, 128] width 285 height 122
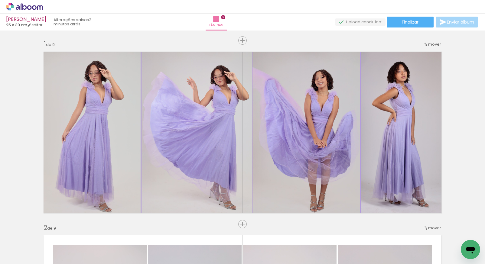
scroll to position [240, 0]
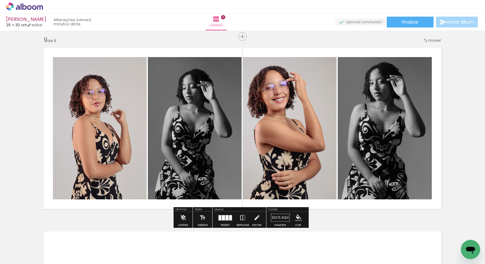
click at [299, 218] on iron-icon "color picker" at bounding box center [298, 218] width 7 height 7
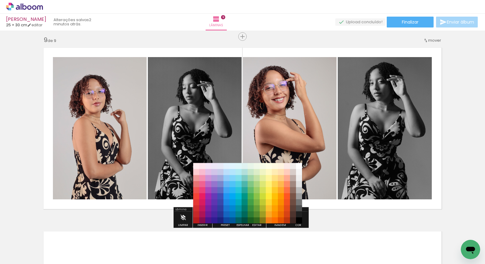
click at [301, 202] on paper-item "#757575" at bounding box center [299, 203] width 6 height 6
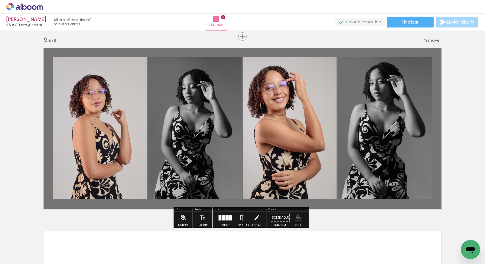
click at [297, 218] on iron-icon "color picker" at bounding box center [298, 218] width 7 height 7
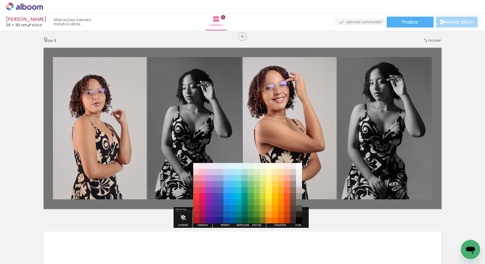
click at [299, 195] on paper-item "#9e9e9e" at bounding box center [299, 197] width 6 height 6
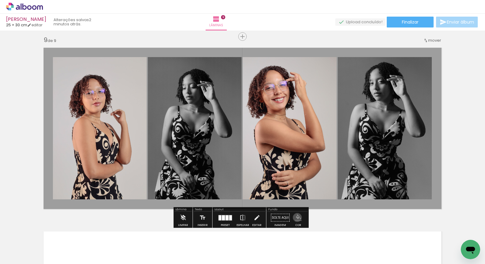
click at [295, 218] on iron-icon "color picker" at bounding box center [298, 218] width 7 height 7
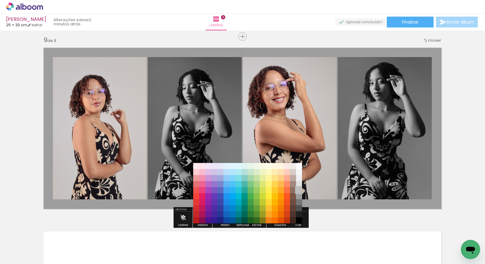
click at [300, 189] on paper-item "#bdbdbd" at bounding box center [299, 191] width 6 height 6
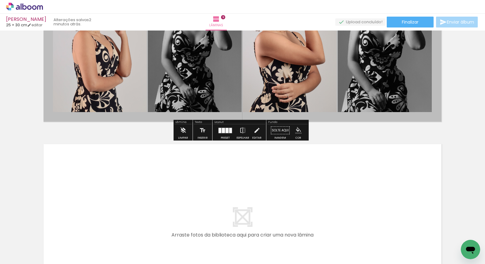
scroll to position [1610, 0]
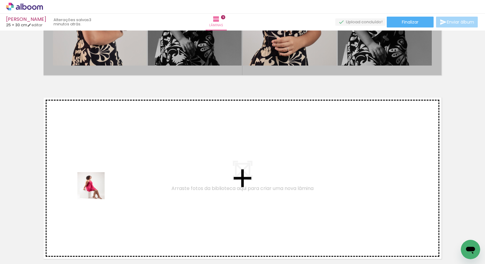
drag, startPoint x: 61, startPoint y: 251, endPoint x: 99, endPoint y: 184, distance: 77.5
click at [99, 184] on quentale-workspace at bounding box center [242, 132] width 485 height 264
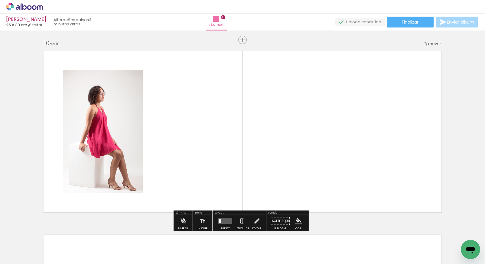
scroll to position [1660, 0]
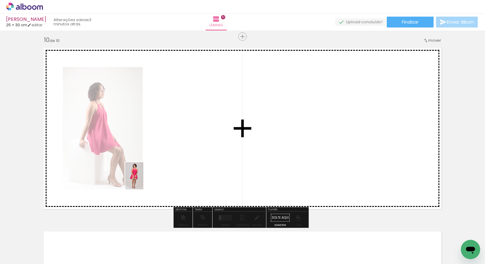
drag, startPoint x: 68, startPoint y: 249, endPoint x: 166, endPoint y: 159, distance: 133.0
click at [166, 159] on quentale-workspace at bounding box center [242, 132] width 485 height 264
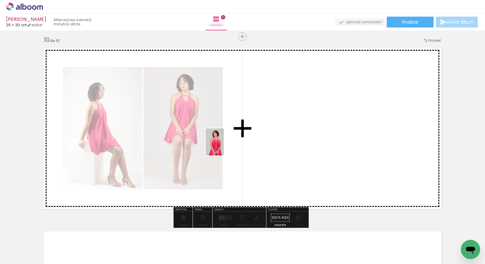
drag, startPoint x: 70, startPoint y: 246, endPoint x: 229, endPoint y: 144, distance: 189.0
click at [226, 145] on quentale-workspace at bounding box center [242, 132] width 485 height 264
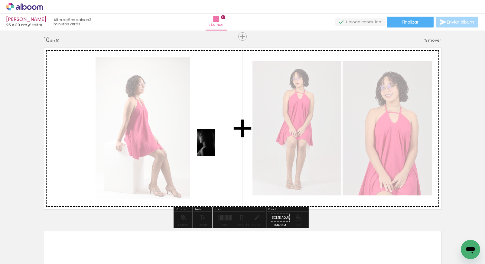
drag, startPoint x: 67, startPoint y: 247, endPoint x: 234, endPoint y: 138, distance: 199.9
click at [234, 138] on quentale-workspace at bounding box center [242, 132] width 485 height 264
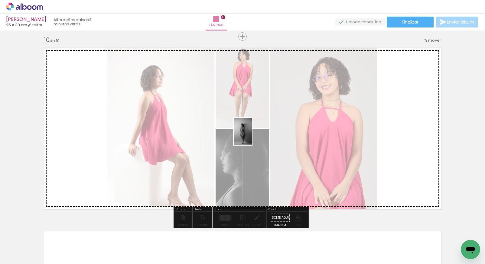
drag, startPoint x: 69, startPoint y: 244, endPoint x: 252, endPoint y: 136, distance: 212.5
click at [252, 136] on quentale-workspace at bounding box center [242, 132] width 485 height 264
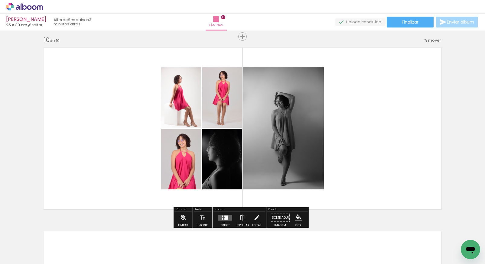
click at [224, 218] on div at bounding box center [224, 219] width 1 height 2
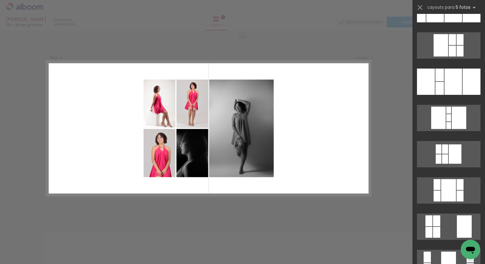
scroll to position [0, 0]
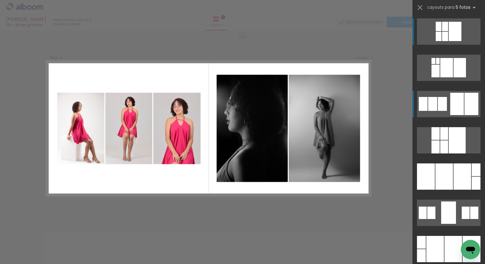
click at [440, 95] on quentale-layouter at bounding box center [449, 104] width 64 height 26
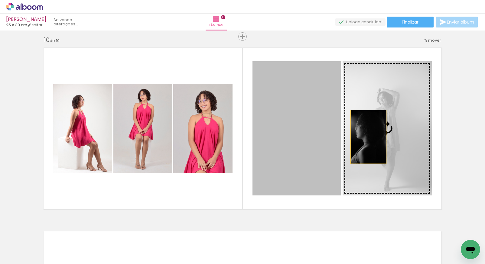
drag, startPoint x: 295, startPoint y: 148, endPoint x: 367, endPoint y: 137, distance: 72.8
click at [0, 0] on slot at bounding box center [0, 0] width 0 height 0
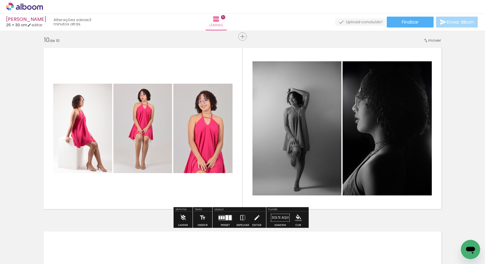
click at [202, 137] on quentale-photo at bounding box center [202, 129] width 59 height 90
click at [256, 216] on iron-icon at bounding box center [257, 218] width 7 height 12
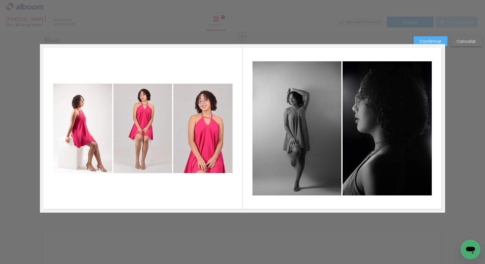
click at [201, 152] on quentale-photo at bounding box center [202, 129] width 59 height 90
click at [154, 146] on quentale-photo at bounding box center [142, 129] width 59 height 90
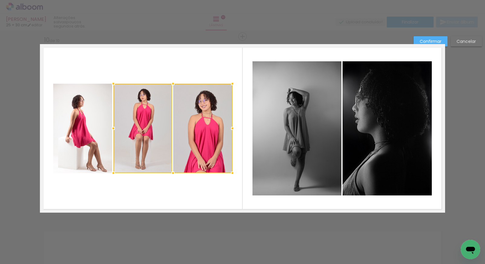
click at [82, 149] on quentale-photo at bounding box center [82, 129] width 59 height 90
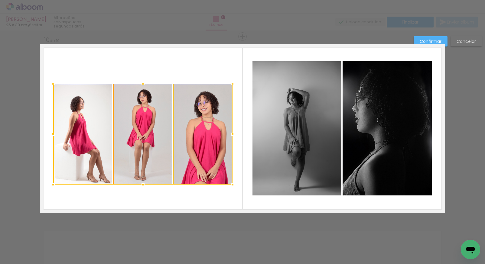
drag, startPoint x: 140, startPoint y: 174, endPoint x: 141, endPoint y: 185, distance: 10.6
click at [141, 185] on div at bounding box center [143, 185] width 12 height 12
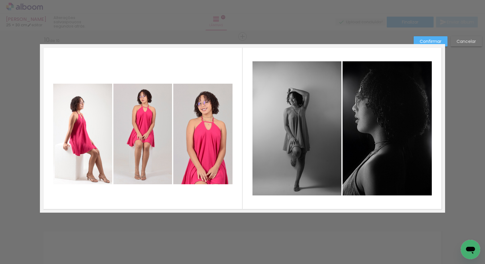
drag, startPoint x: 99, startPoint y: 130, endPoint x: 107, endPoint y: 133, distance: 8.4
click at [99, 130] on quentale-photo at bounding box center [82, 134] width 59 height 101
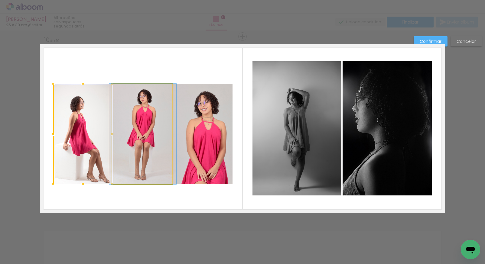
click at [128, 131] on quentale-photo at bounding box center [142, 134] width 59 height 101
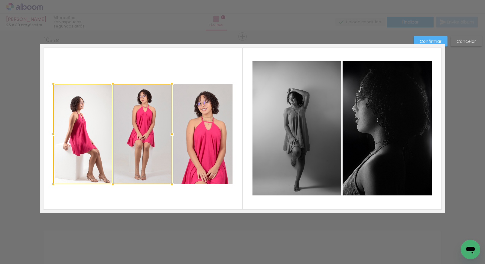
click at [185, 125] on quentale-photo at bounding box center [202, 134] width 59 height 101
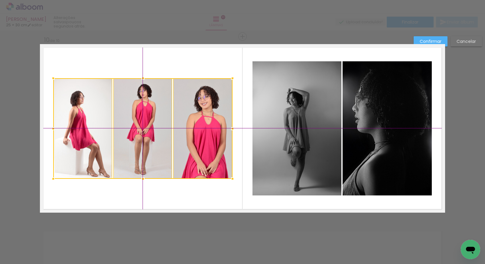
drag, startPoint x: 144, startPoint y: 141, endPoint x: 146, endPoint y: 136, distance: 5.1
click at [146, 136] on div at bounding box center [142, 128] width 179 height 101
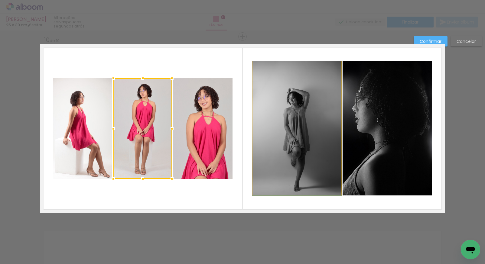
click at [320, 102] on quentale-photo at bounding box center [297, 128] width 89 height 134
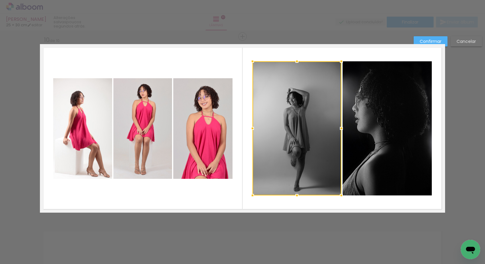
click at [362, 119] on quentale-photo at bounding box center [387, 128] width 89 height 134
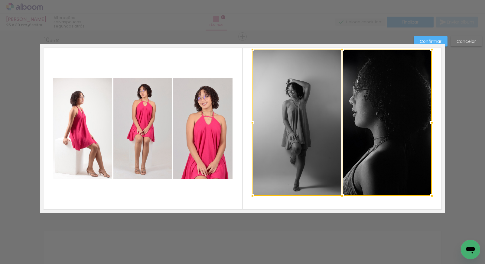
drag, startPoint x: 340, startPoint y: 61, endPoint x: 337, endPoint y: 50, distance: 11.4
click at [338, 49] on div at bounding box center [342, 50] width 12 height 12
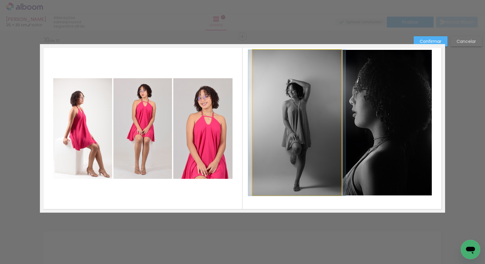
click at [316, 104] on quentale-photo at bounding box center [297, 123] width 89 height 146
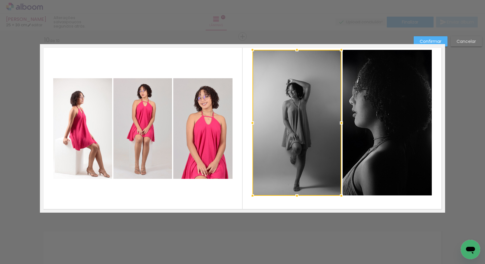
click at [365, 110] on quentale-photo at bounding box center [387, 123] width 89 height 146
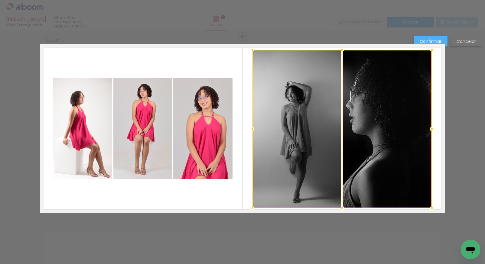
drag, startPoint x: 341, startPoint y: 196, endPoint x: 339, endPoint y: 208, distance: 12.5
click at [339, 208] on div at bounding box center [342, 208] width 12 height 12
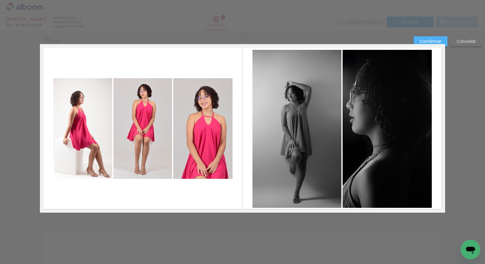
click at [367, 145] on quentale-photo at bounding box center [387, 129] width 89 height 159
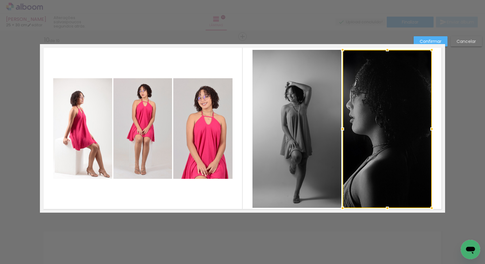
click at [322, 152] on quentale-photo at bounding box center [297, 129] width 89 height 159
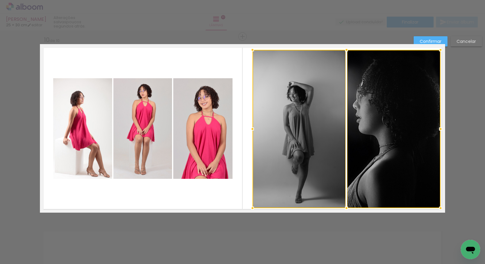
drag, startPoint x: 429, startPoint y: 129, endPoint x: 436, endPoint y: 127, distance: 7.5
click at [436, 127] on div at bounding box center [441, 129] width 12 height 12
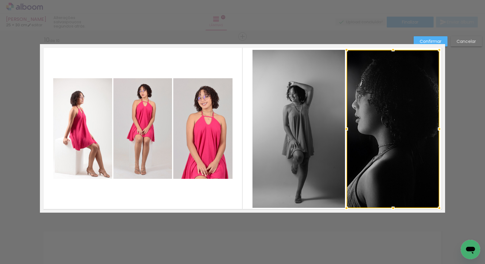
click at [327, 153] on quentale-photo at bounding box center [299, 129] width 93 height 159
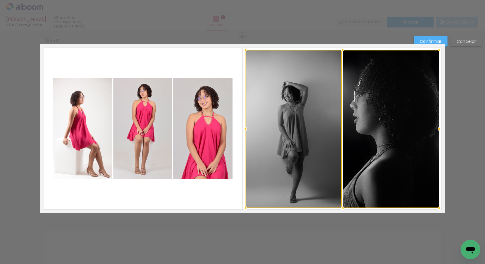
drag, startPoint x: 251, startPoint y: 130, endPoint x: 244, endPoint y: 131, distance: 7.1
click at [244, 131] on div at bounding box center [246, 129] width 12 height 12
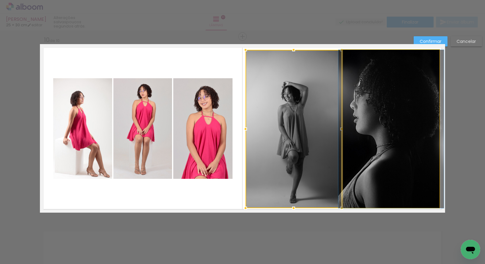
click at [387, 128] on quentale-photo at bounding box center [391, 129] width 97 height 159
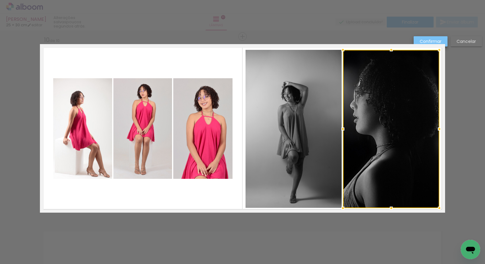
click at [0, 0] on slot "Confirmar" at bounding box center [0, 0] width 0 height 0
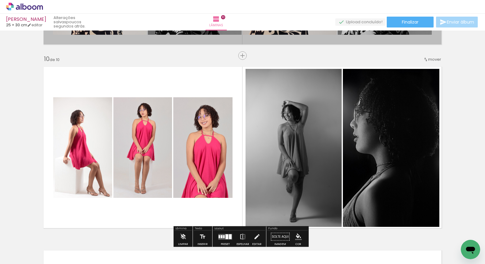
scroll to position [1649, 0]
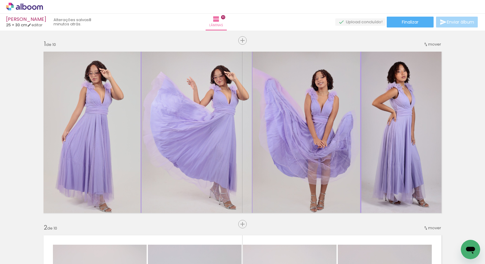
scroll to position [1649, 0]
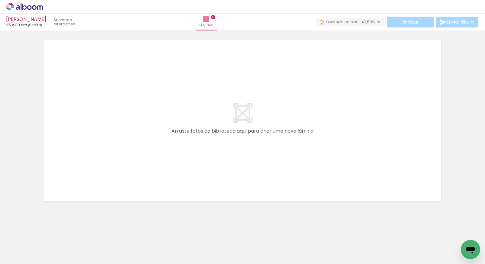
scroll to position [0, 284]
drag, startPoint x: 84, startPoint y: 261, endPoint x: 150, endPoint y: 267, distance: 66.2
click at [150, 264] on html "link( href="../../bower_components/polymer/polymer.html" rel="import" ) picture…" at bounding box center [242, 132] width 485 height 264
drag, startPoint x: 113, startPoint y: 263, endPoint x: 228, endPoint y: 262, distance: 114.7
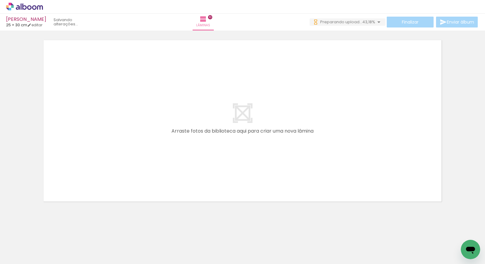
click at [50, 263] on iron-horizontal-list at bounding box center [44, 246] width 12 height 38
drag, startPoint x: 91, startPoint y: 262, endPoint x: 136, endPoint y: 263, distance: 44.8
click at [50, 263] on iron-horizontal-list at bounding box center [44, 246] width 12 height 38
click at [31, 251] on iron-icon at bounding box center [30, 251] width 5 height 5
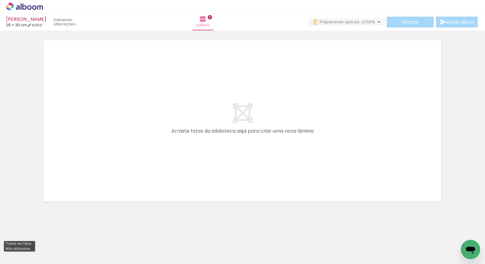
scroll to position [0, 424]
drag, startPoint x: 113, startPoint y: 262, endPoint x: 155, endPoint y: 262, distance: 41.5
click at [50, 262] on iron-horizontal-list at bounding box center [44, 246] width 12 height 38
drag, startPoint x: 157, startPoint y: 261, endPoint x: 187, endPoint y: 261, distance: 29.4
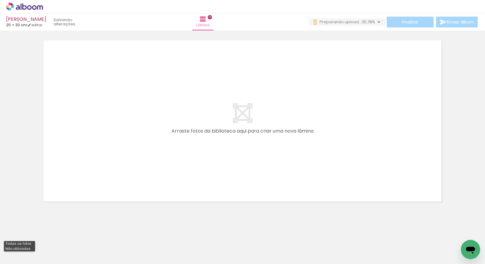
click at [50, 262] on iron-horizontal-list at bounding box center [44, 246] width 12 height 38
click at [32, 235] on div "127 de 169 fotos" at bounding box center [18, 239] width 29 height 10
click at [32, 251] on iron-icon at bounding box center [30, 251] width 5 height 5
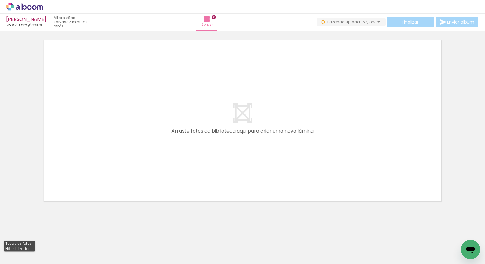
click at [0, 0] on slot "Todas as fotos" at bounding box center [0, 0] width 0 height 0
drag, startPoint x: 455, startPoint y: 262, endPoint x: 150, endPoint y: 261, distance: 304.7
click at [50, 264] on iron-horizontal-list at bounding box center [44, 246] width 12 height 38
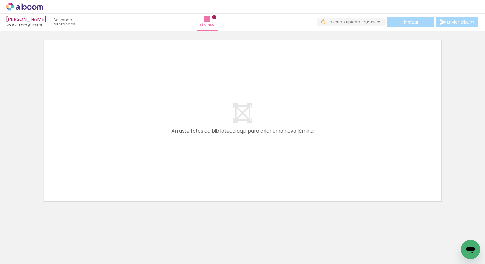
click at [196, 246] on div at bounding box center [193, 244] width 30 height 20
click at [331, 246] on div at bounding box center [329, 244] width 20 height 30
click at [32, 247] on iron-icon at bounding box center [30, 246] width 5 height 5
click at [0, 0] on slot "Não utilizadas" at bounding box center [0, 0] width 0 height 0
type input "Não utilizadas"
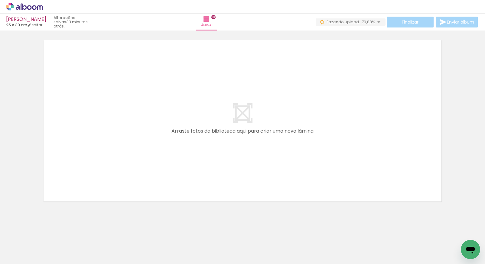
scroll to position [0, 1291]
click at [28, 252] on input "Não utilizadas" at bounding box center [16, 250] width 23 height 5
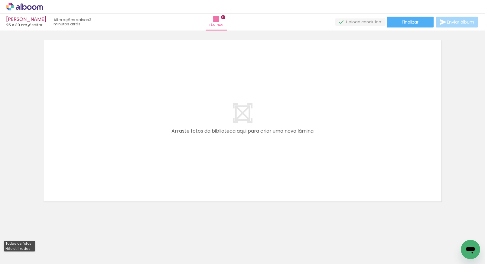
click at [30, 252] on iron-icon at bounding box center [30, 251] width 5 height 5
click at [0, 0] on slot "Todas as fotos" at bounding box center [0, 0] width 0 height 0
type input "Todas as fotos"
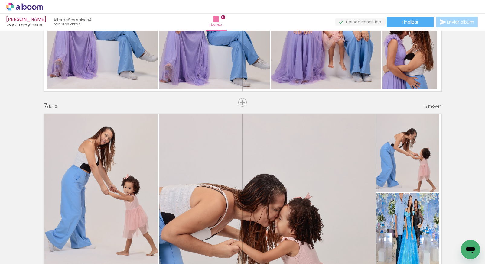
scroll to position [1071, 0]
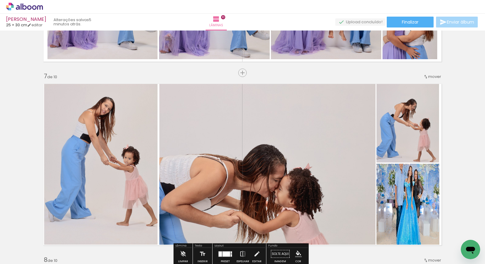
click at [33, 247] on iron-icon at bounding box center [30, 246] width 5 height 5
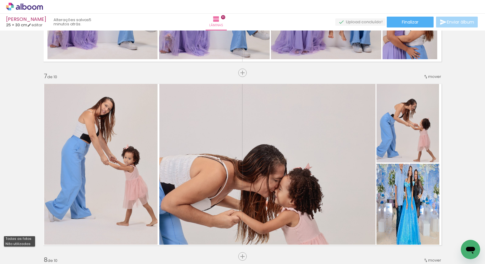
click at [0, 0] on slot "Não utilizadas" at bounding box center [0, 0] width 0 height 0
type input "Não utilizadas"
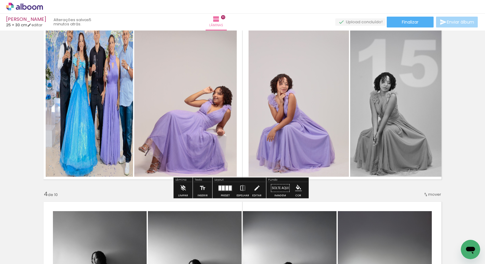
scroll to position [393, 0]
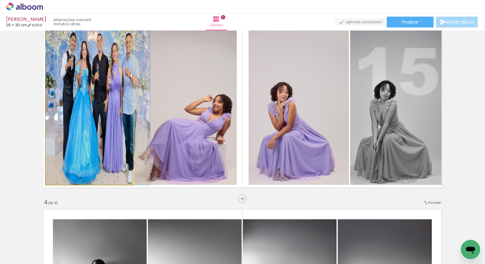
drag, startPoint x: 82, startPoint y: 124, endPoint x: 87, endPoint y: 171, distance: 47.1
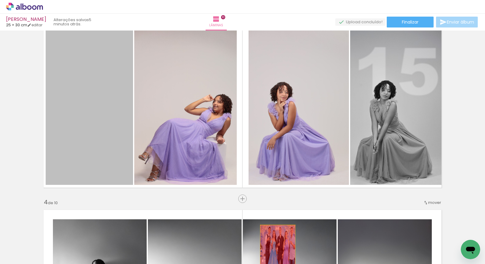
drag, startPoint x: 97, startPoint y: 115, endPoint x: 276, endPoint y: 257, distance: 228.2
click at [276, 257] on quentale-workspace at bounding box center [242, 132] width 485 height 264
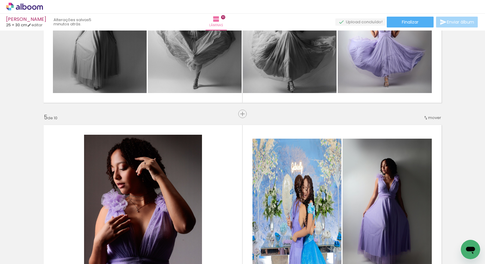
scroll to position [768, 0]
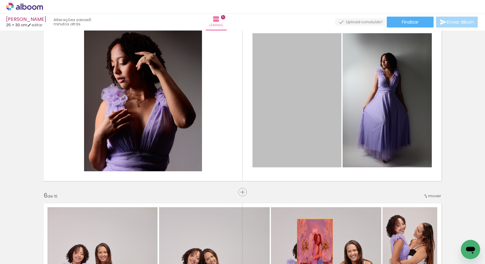
drag, startPoint x: 306, startPoint y: 110, endPoint x: 312, endPoint y: 248, distance: 138.7
click at [313, 247] on quentale-workspace at bounding box center [242, 132] width 485 height 264
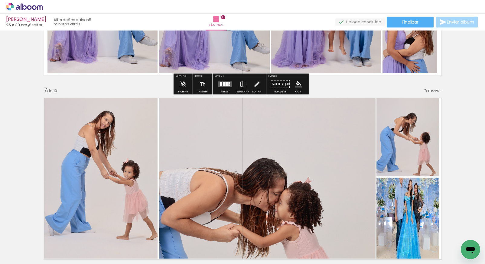
scroll to position [1112, 0]
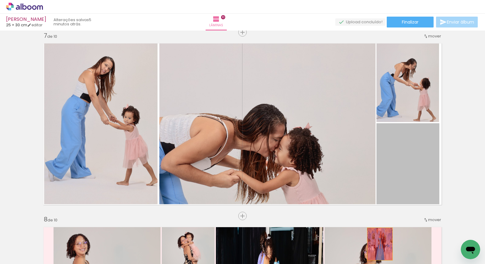
drag, startPoint x: 403, startPoint y: 150, endPoint x: 378, endPoint y: 244, distance: 97.6
click at [378, 244] on quentale-workspace at bounding box center [242, 132] width 485 height 264
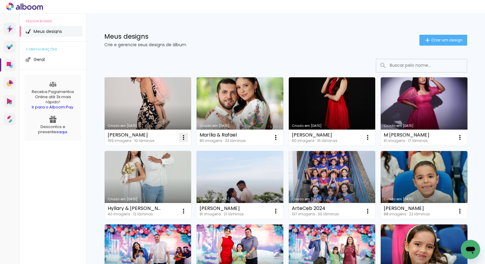
click at [182, 140] on iron-icon at bounding box center [183, 137] width 7 height 7
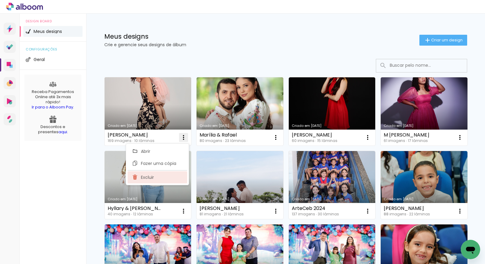
click at [149, 178] on span "Excluir" at bounding box center [147, 177] width 13 height 4
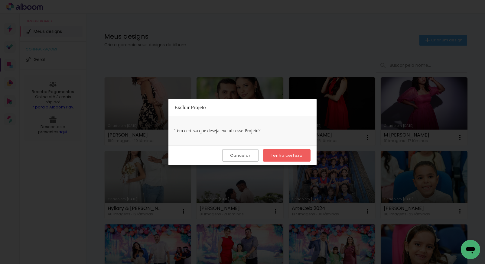
click at [253, 158] on paper-button "Cancelar" at bounding box center [240, 155] width 36 height 12
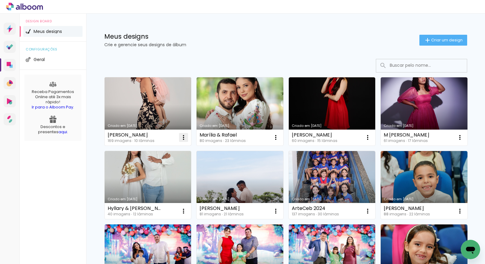
click at [184, 142] on paper-icon-button at bounding box center [184, 138] width 12 height 12
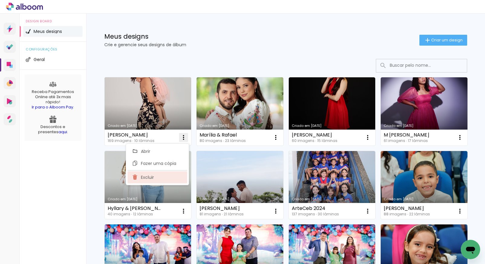
click at [155, 175] on paper-item "Excluir" at bounding box center [158, 178] width 60 height 12
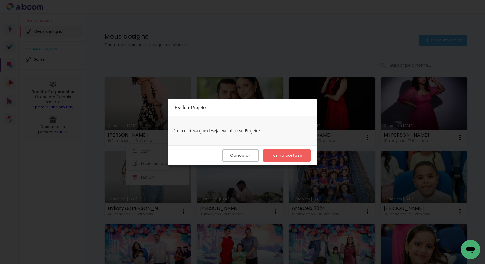
click at [0, 0] on slot "Tenho certeza" at bounding box center [0, 0] width 0 height 0
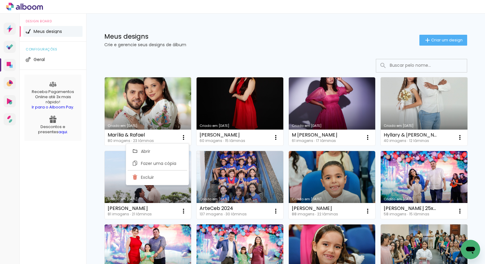
click at [340, 49] on div "Meus designs Crie e gerencie seus designs de álbum Criar um design" at bounding box center [285, 33] width 393 height 39
